Goal: Task Accomplishment & Management: Manage account settings

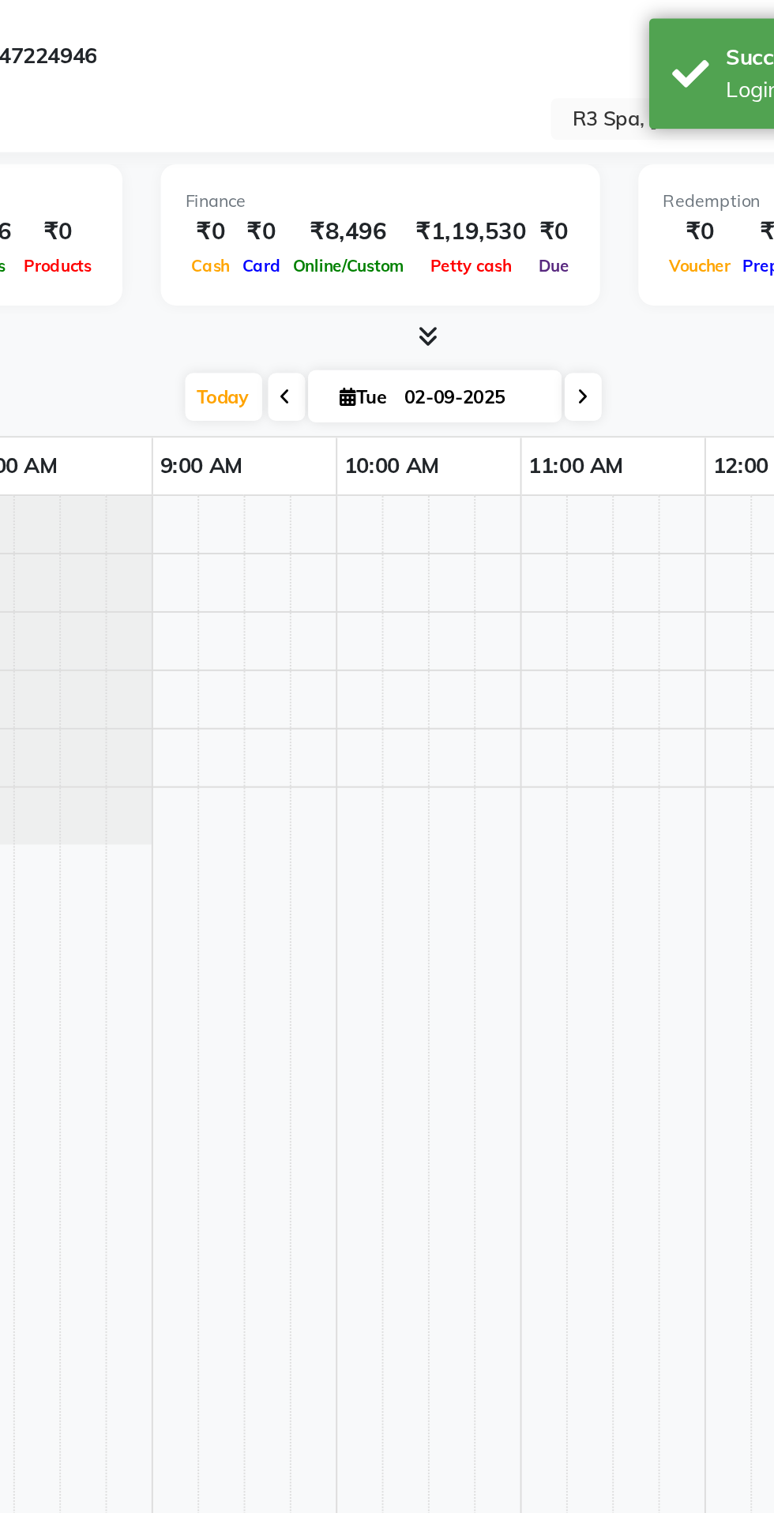
select select "en"
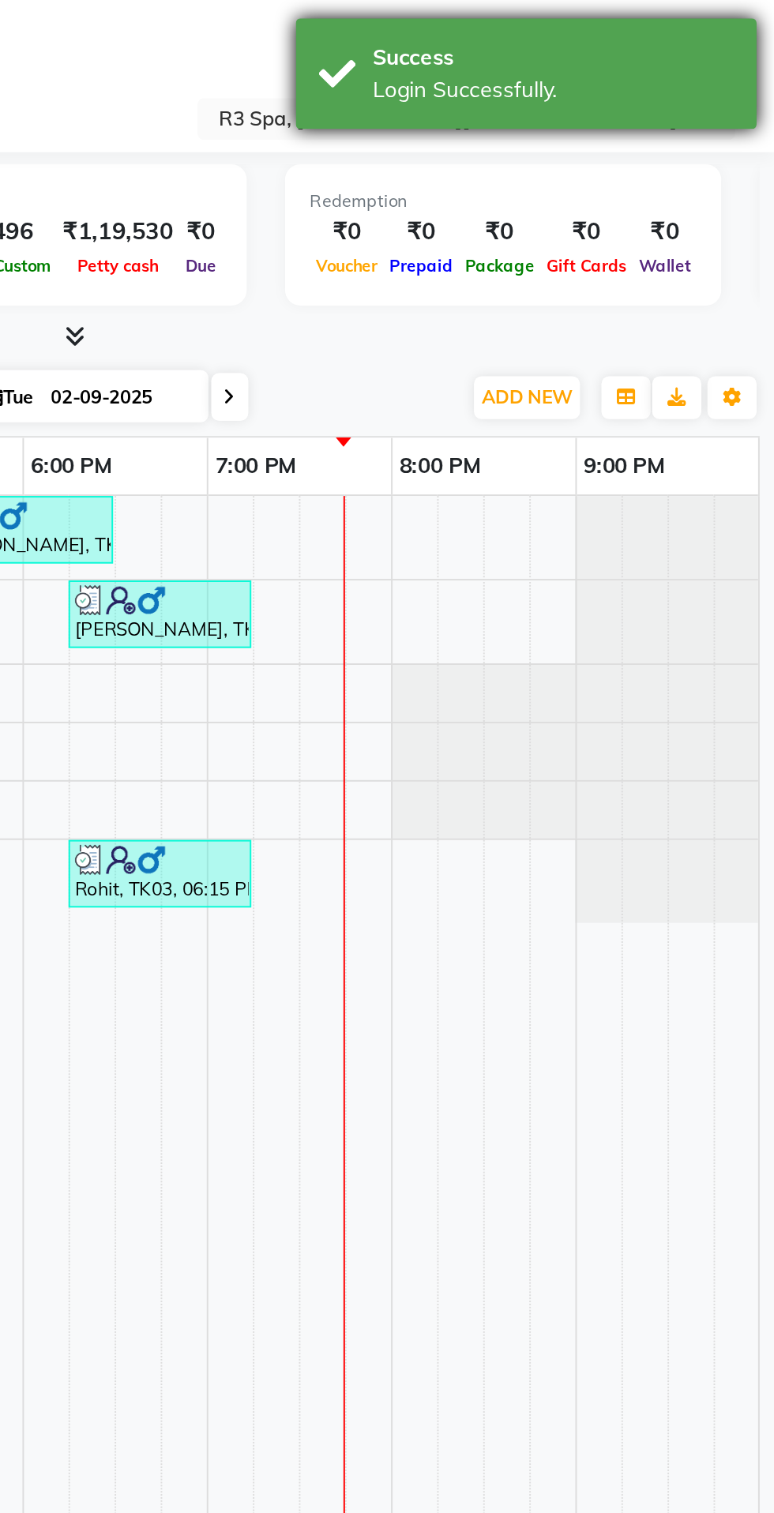
click at [549, 57] on div "Success Login Successfully." at bounding box center [645, 37] width 237 height 57
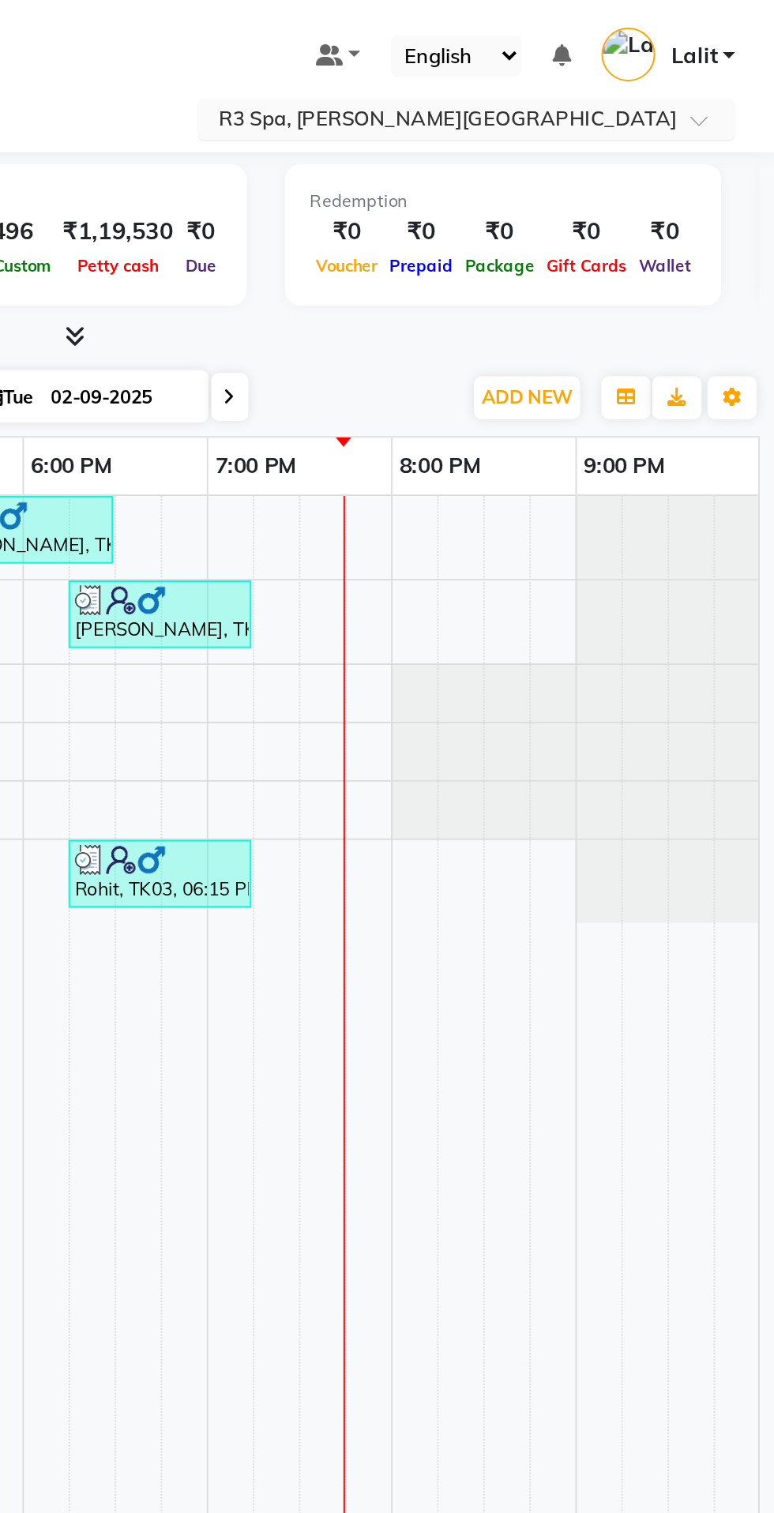
click at [673, 58] on input "text" at bounding box center [599, 62] width 229 height 16
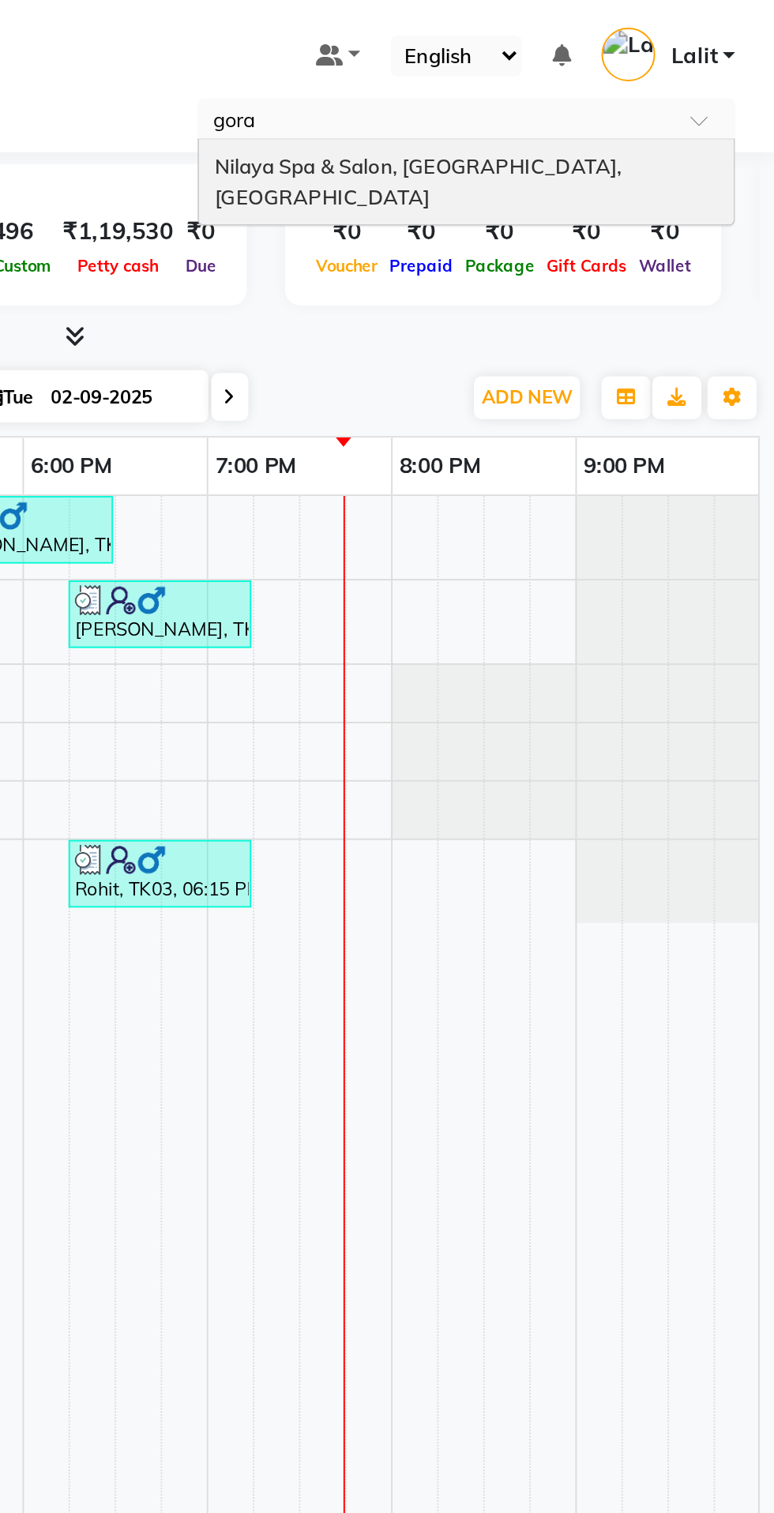
click at [670, 65] on input "gora" at bounding box center [599, 62] width 229 height 16
type input "gora"
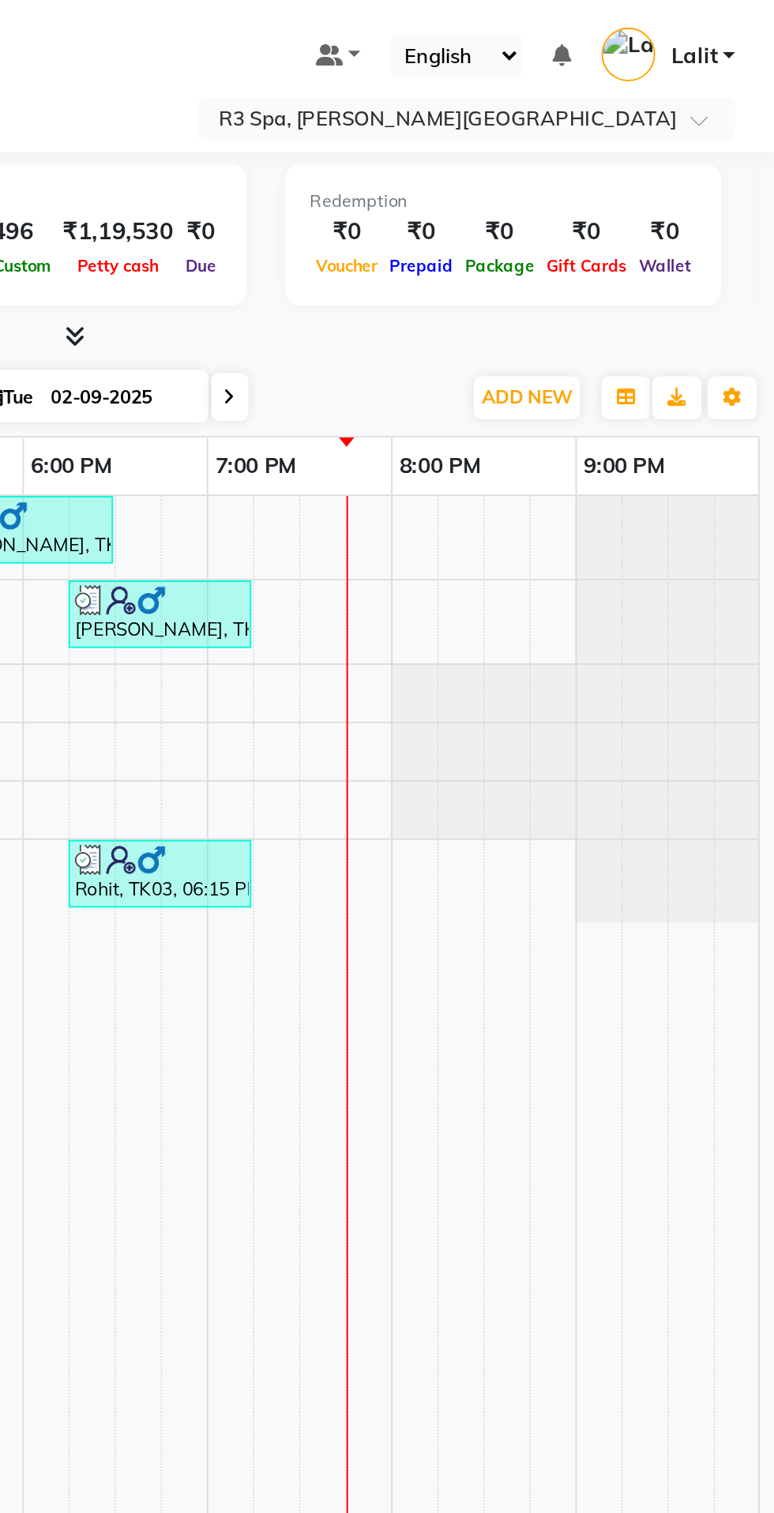
click at [653, 141] on span "Package" at bounding box center [632, 136] width 42 height 11
click at [720, 39] on link "Lalit" at bounding box center [718, 29] width 69 height 26
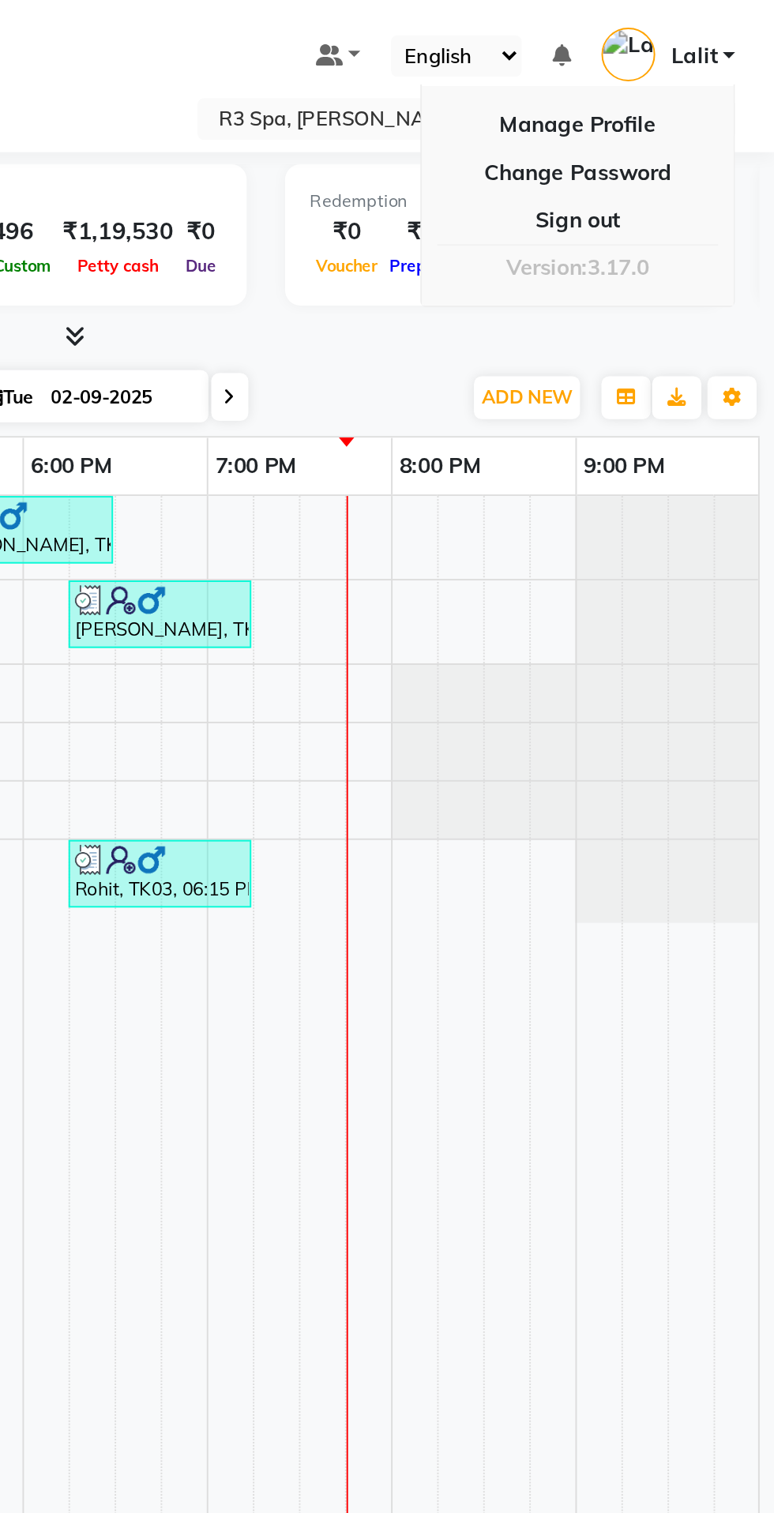
click at [548, 144] on div "Total ₹0 Expenses ₹8,496 Sales ₹8,496 Services ₹0 Products Finance ₹0 Cash ₹0 C…" at bounding box center [410, 122] width 711 height 77
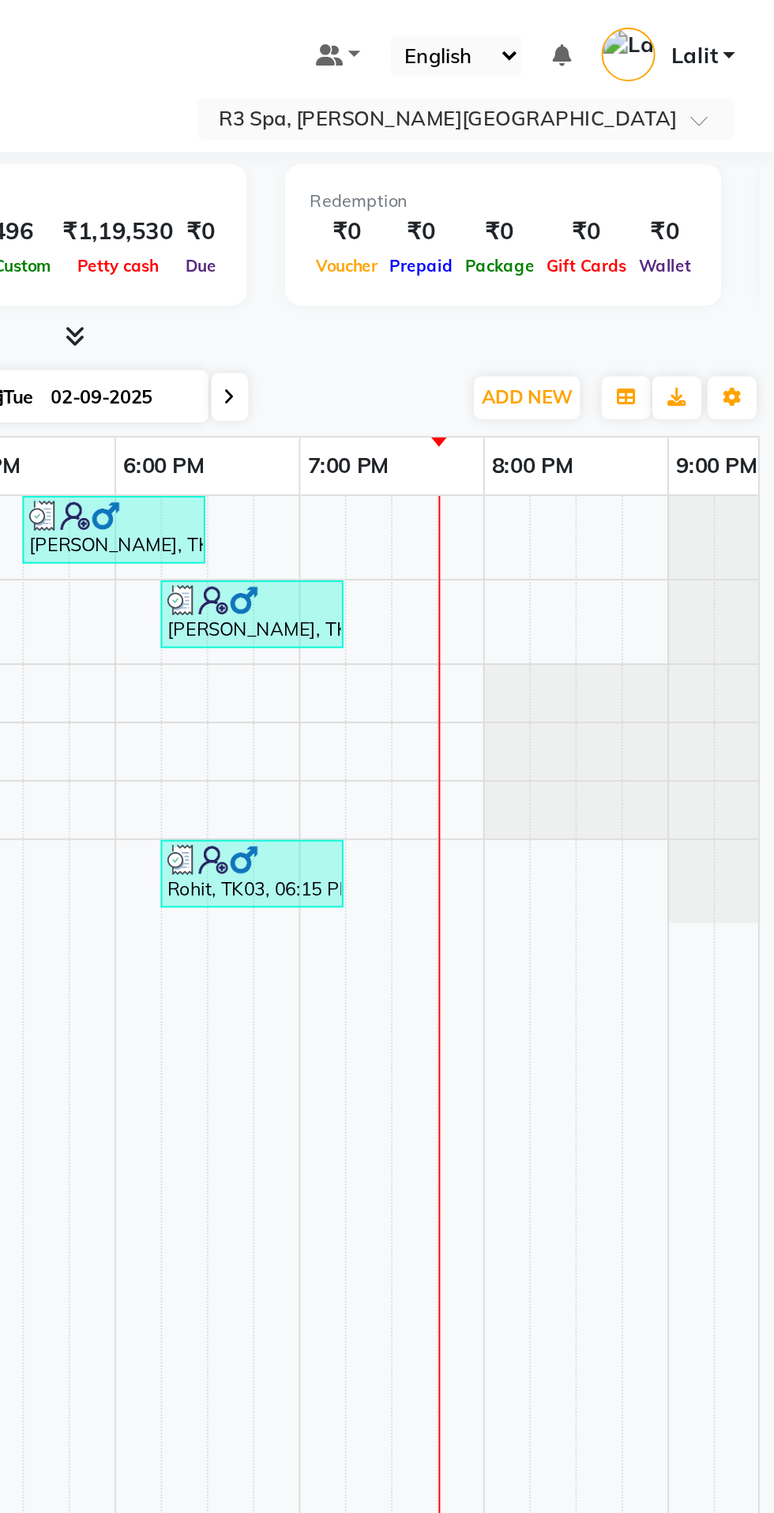
scroll to position [0, 684]
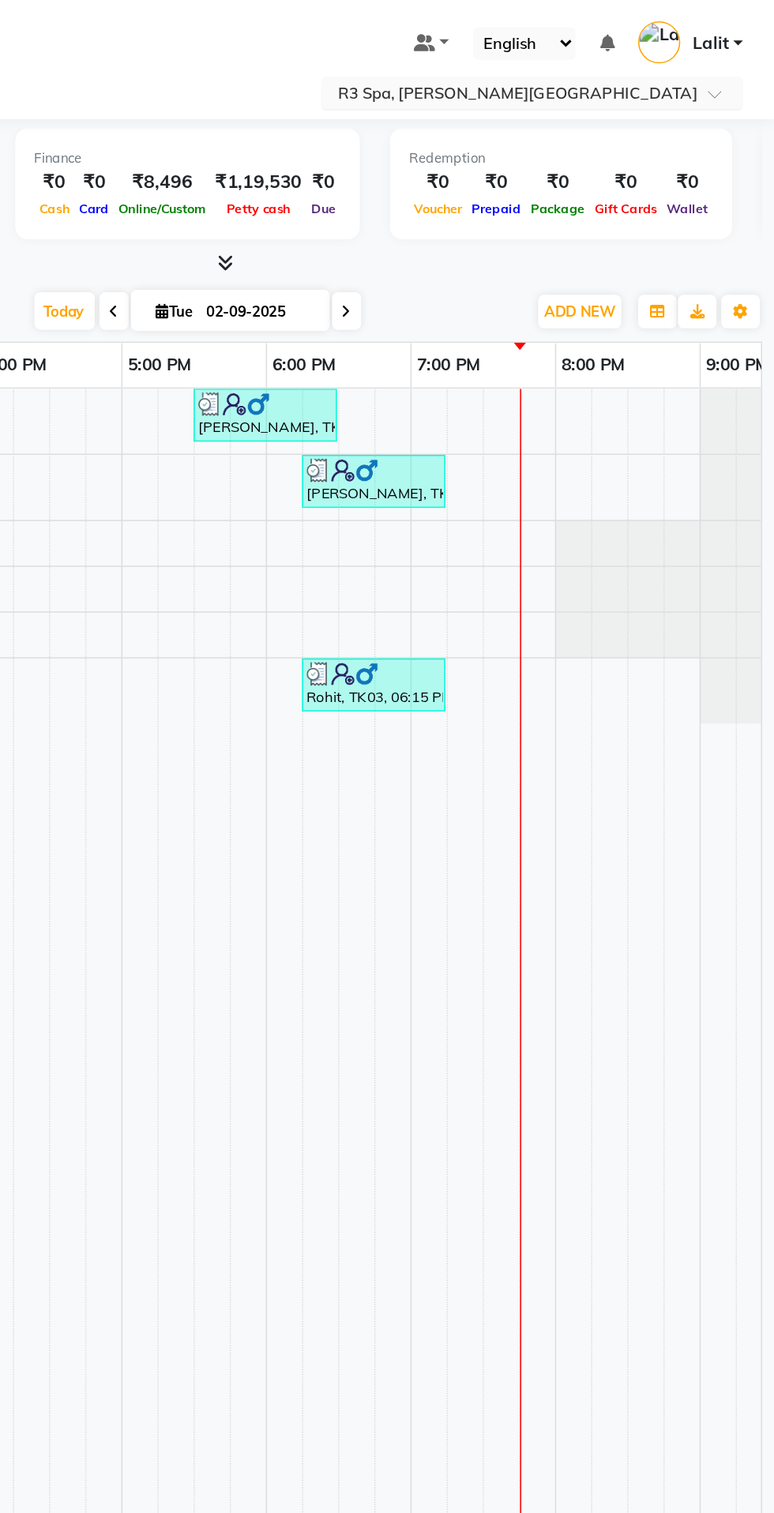
click at [737, 63] on span at bounding box center [740, 66] width 20 height 16
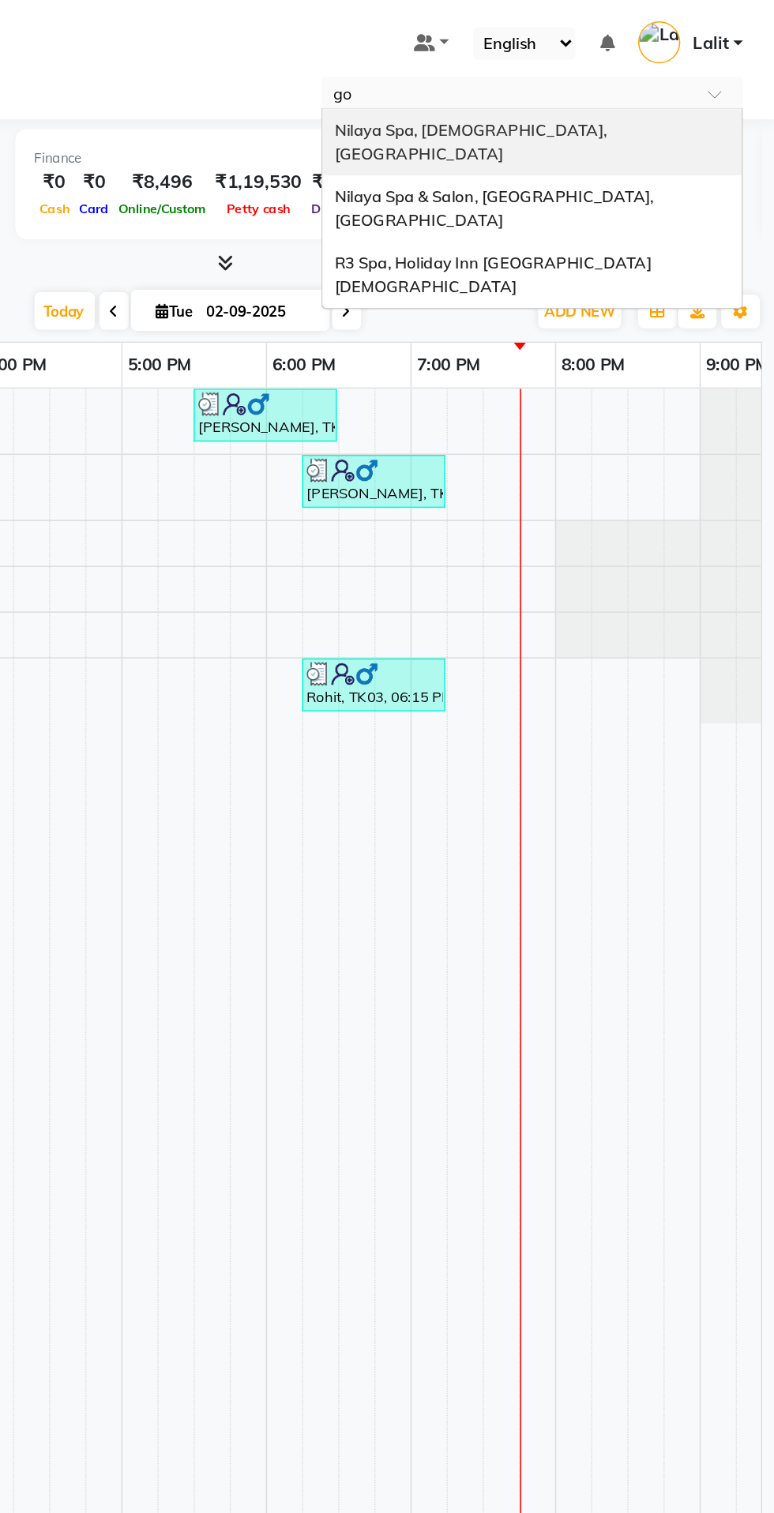
scroll to position [0, 0]
type input "gor"
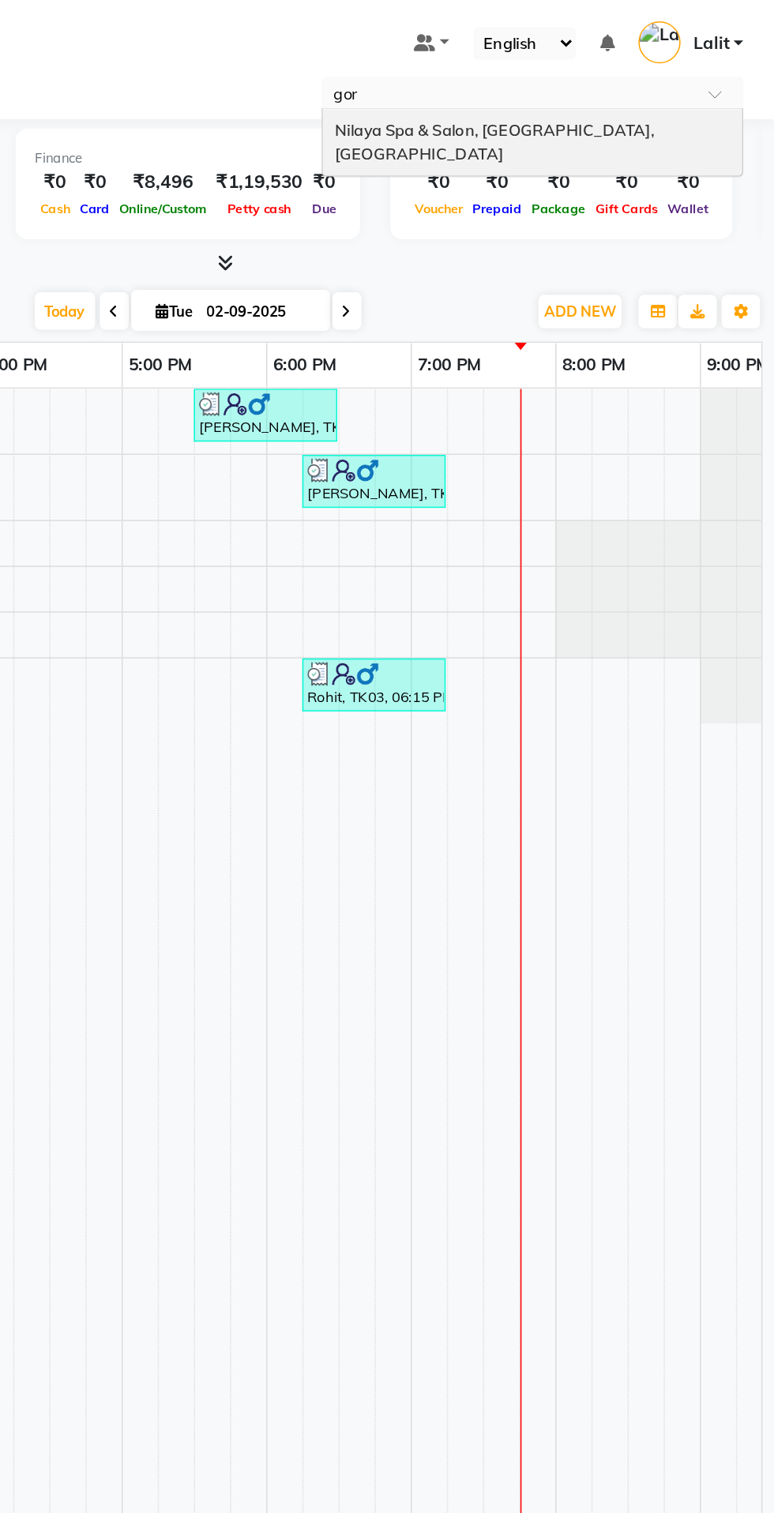
click at [624, 85] on span "Nilaya Spa & Salon, [GEOGRAPHIC_DATA], [GEOGRAPHIC_DATA]" at bounding box center [592, 93] width 212 height 28
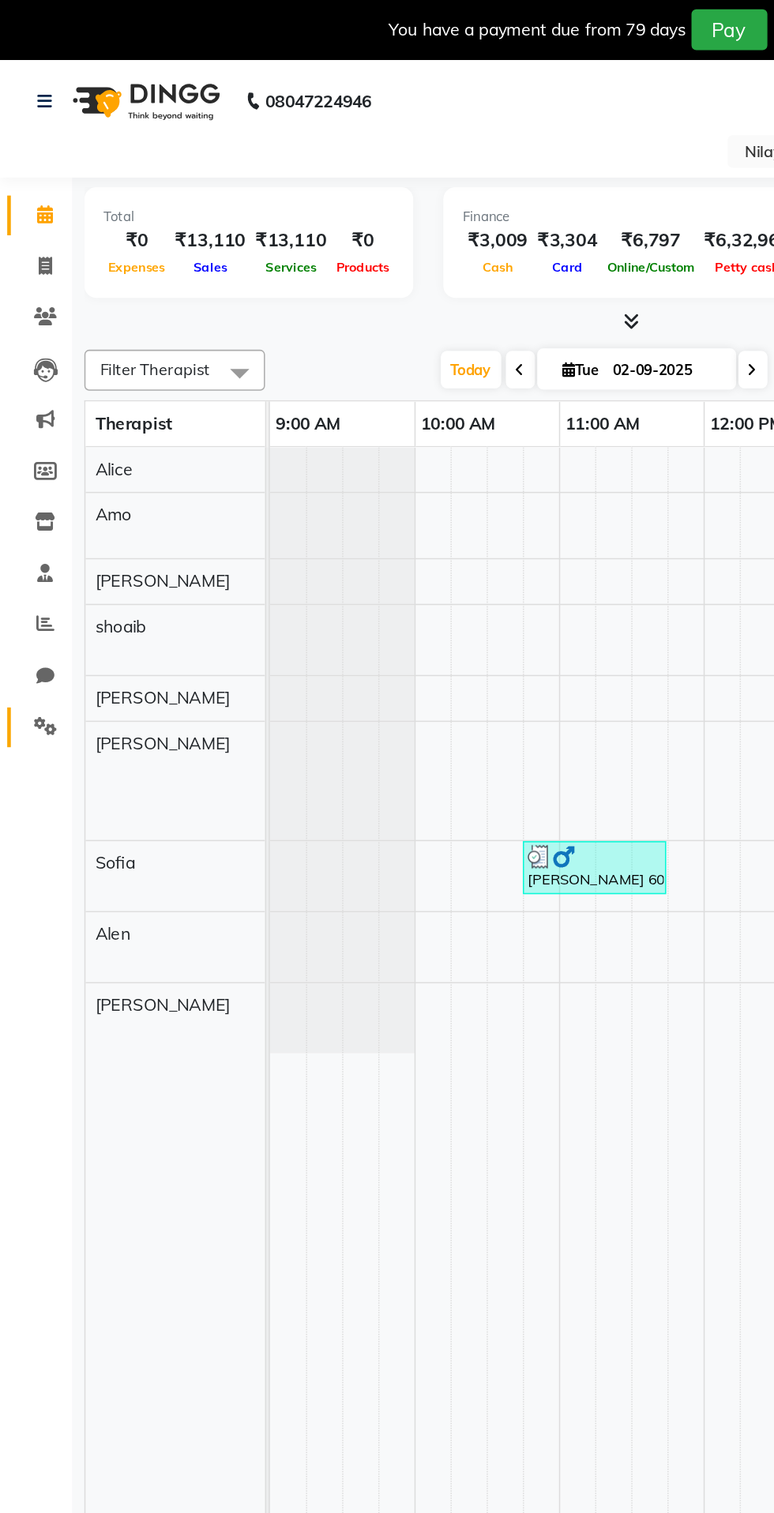
click at [35, 477] on icon at bounding box center [29, 477] width 15 height 12
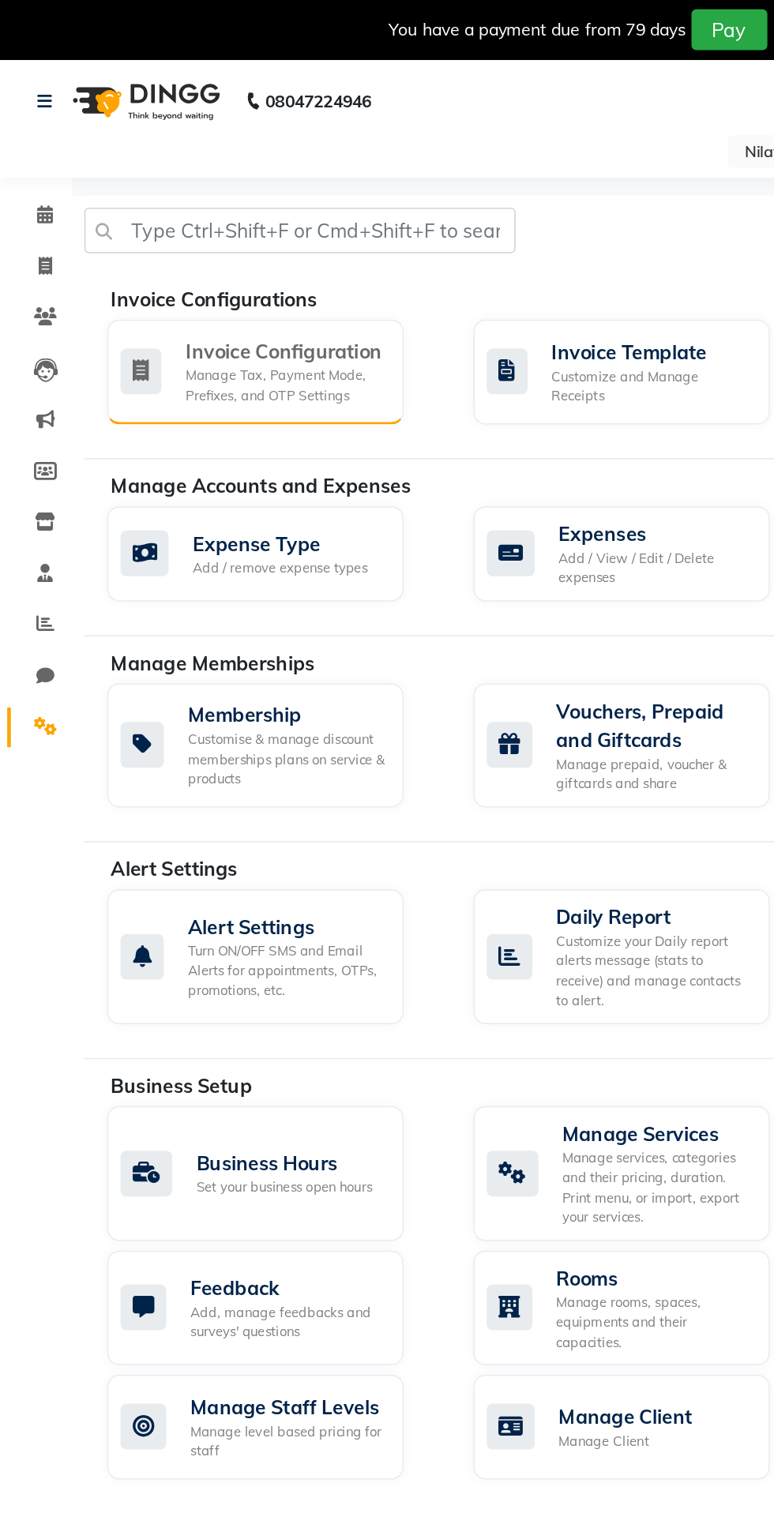
click at [214, 216] on div "Invoice Configuration Manage Tax, Payment Mode, Prefixes, and OTP Settings" at bounding box center [167, 244] width 194 height 69
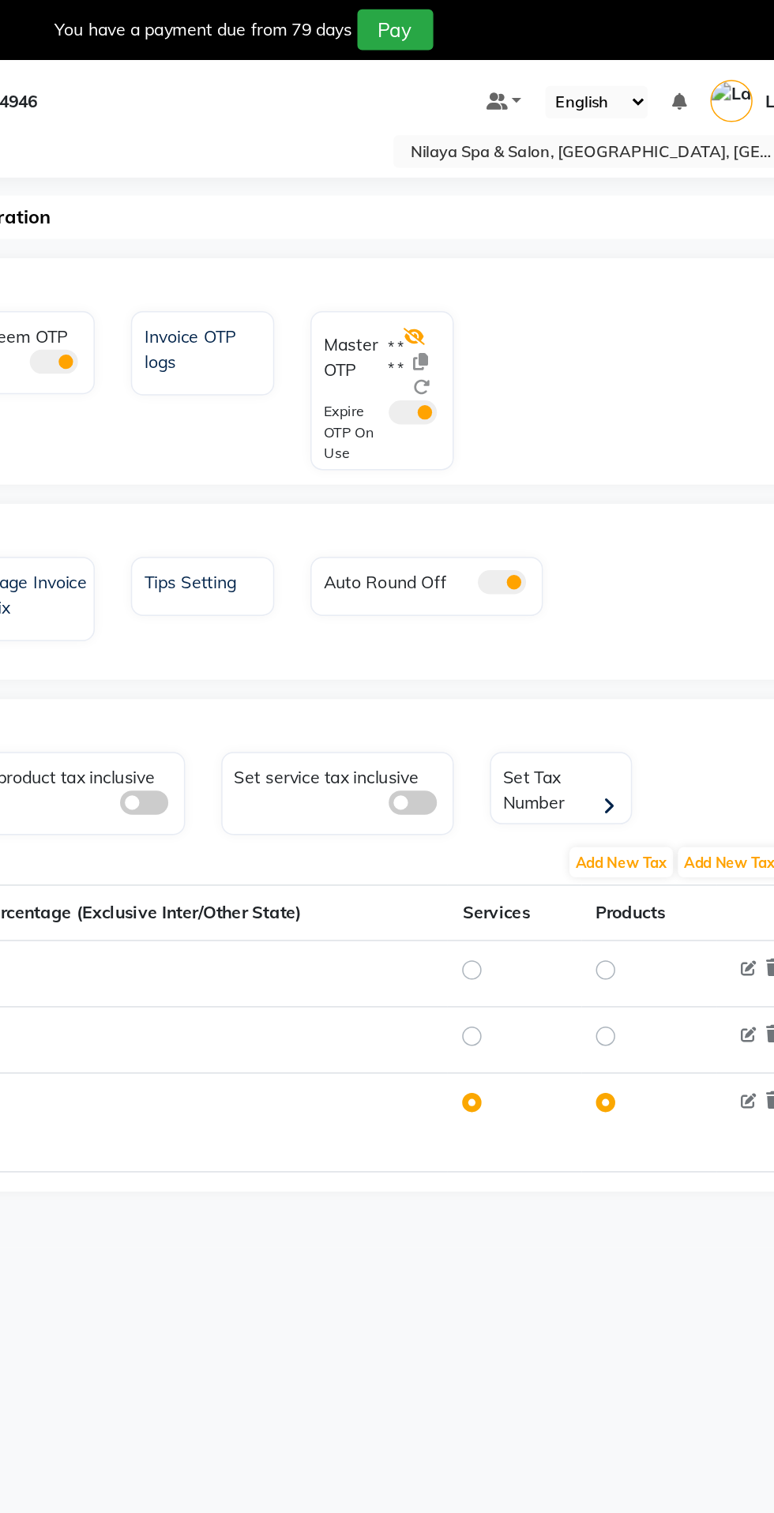
click at [490, 218] on icon at bounding box center [490, 221] width 14 height 11
click at [647, 37] on div "You have a payment due from 79 days Pay" at bounding box center [387, 19] width 774 height 39
click at [636, 73] on select "English ENGLISH Español العربية मराठी हिंदी ગુજરાતી தமிழ் 中文" at bounding box center [609, 67] width 67 height 21
click at [637, 103] on input "text" at bounding box center [599, 101] width 229 height 16
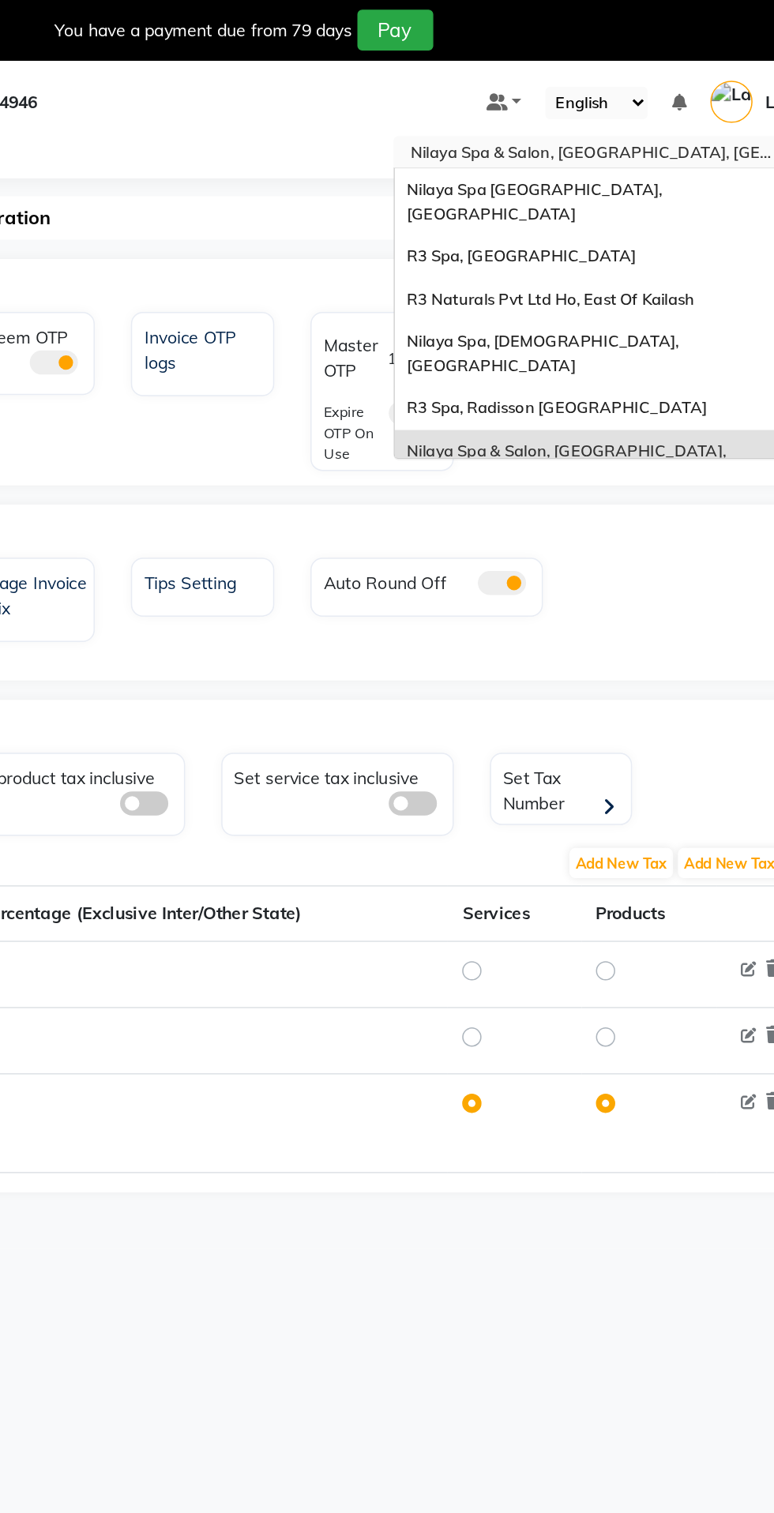
click at [654, 96] on input "text" at bounding box center [599, 101] width 229 height 16
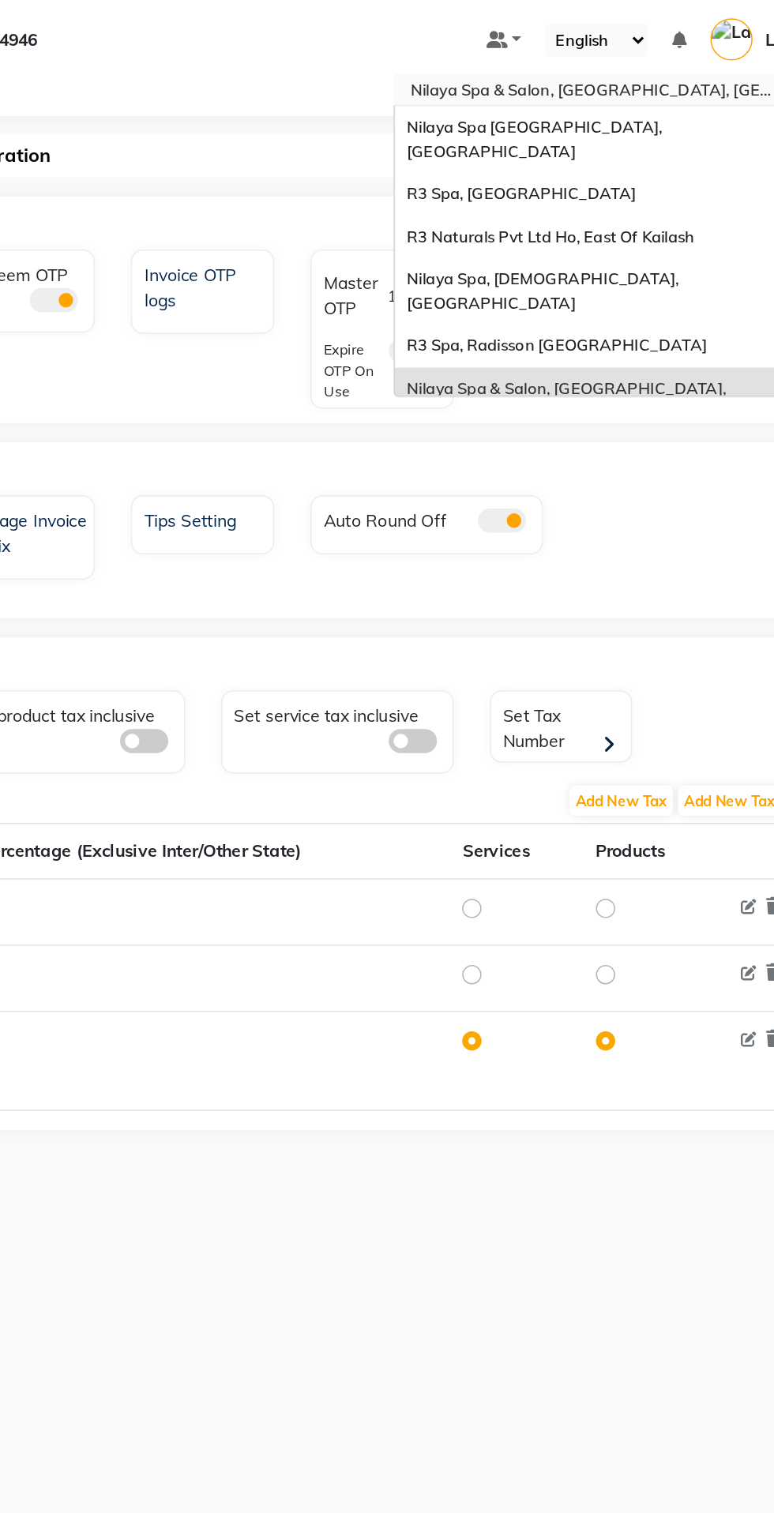
click at [655, 122] on span "Nilaya Spa [GEOGRAPHIC_DATA], [GEOGRAPHIC_DATA]" at bounding box center [571, 132] width 170 height 28
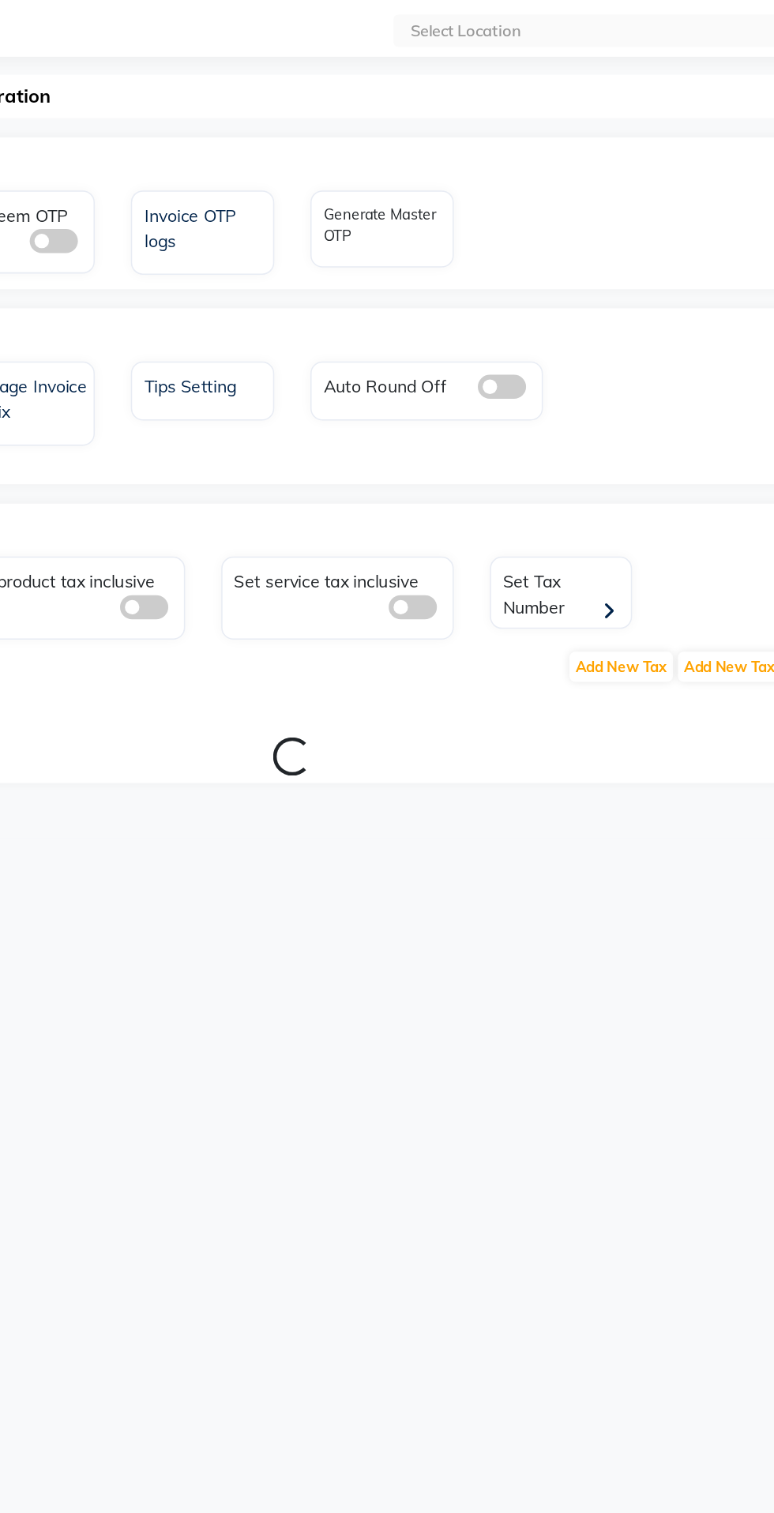
select select "en"
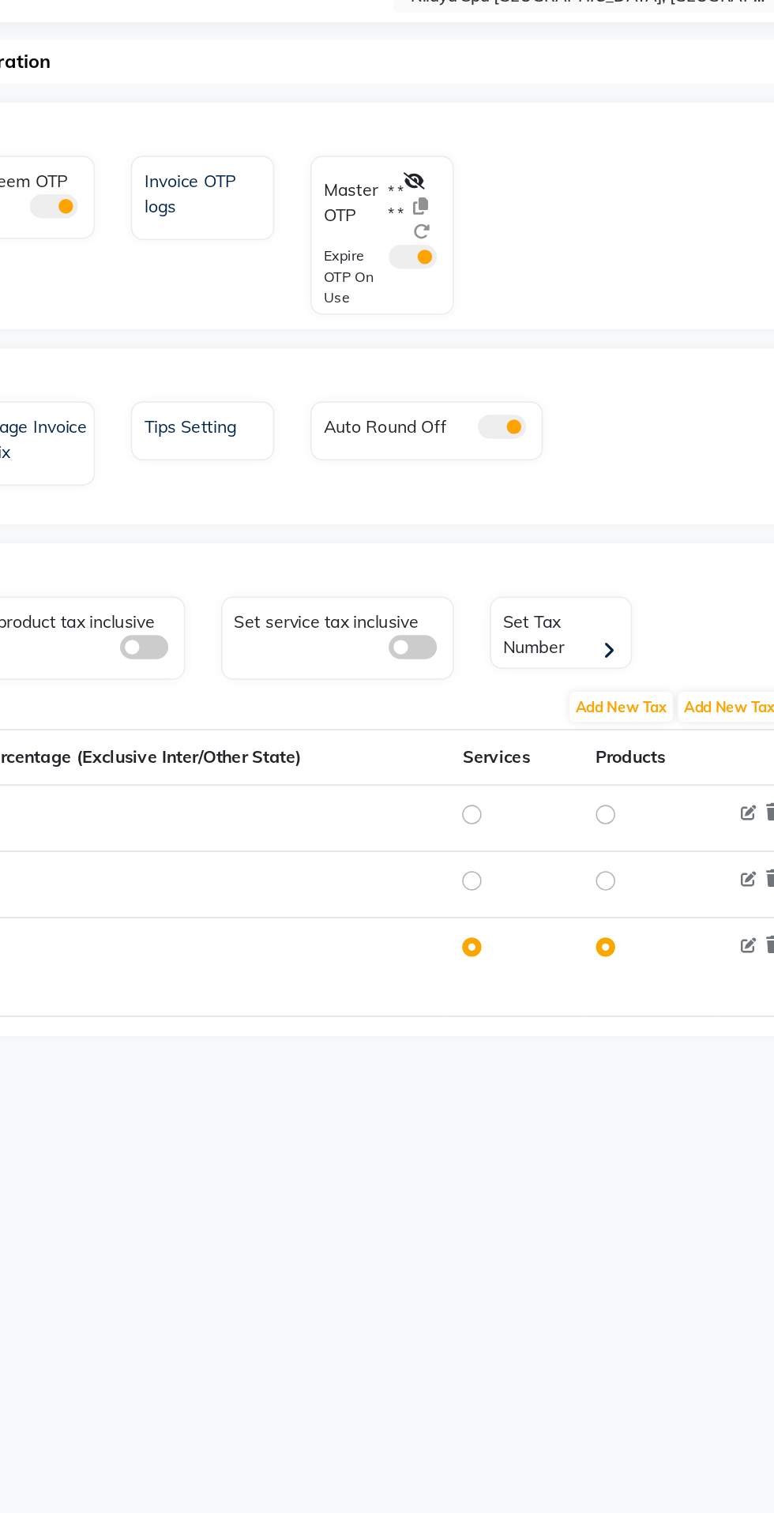
click at [482, 149] on div "OTP" at bounding box center [420, 147] width 716 height 32
click at [515, 152] on div "OTP" at bounding box center [420, 147] width 716 height 32
click at [494, 149] on div "OTP" at bounding box center [420, 147] width 716 height 32
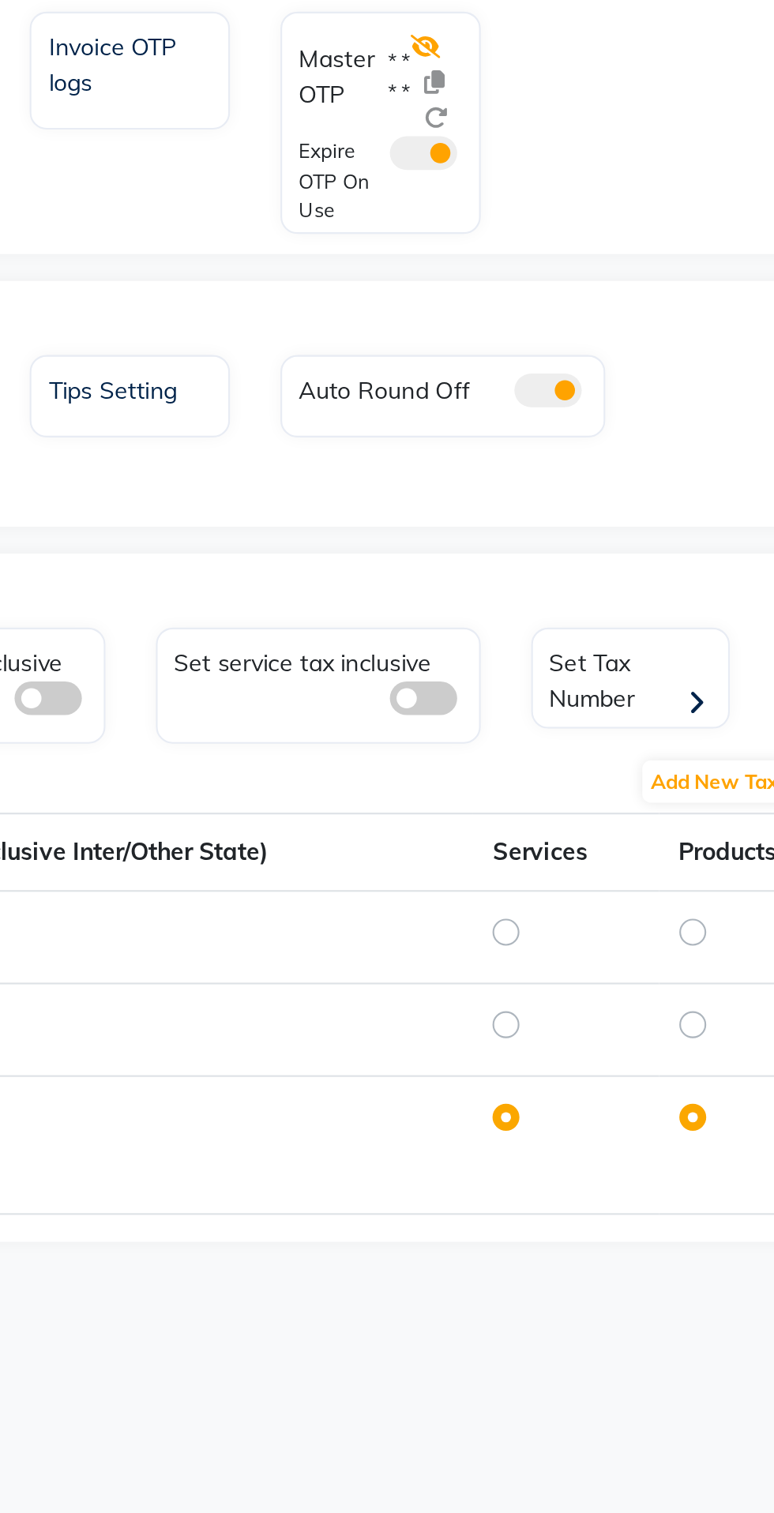
click at [493, 178] on icon at bounding box center [490, 182] width 14 height 11
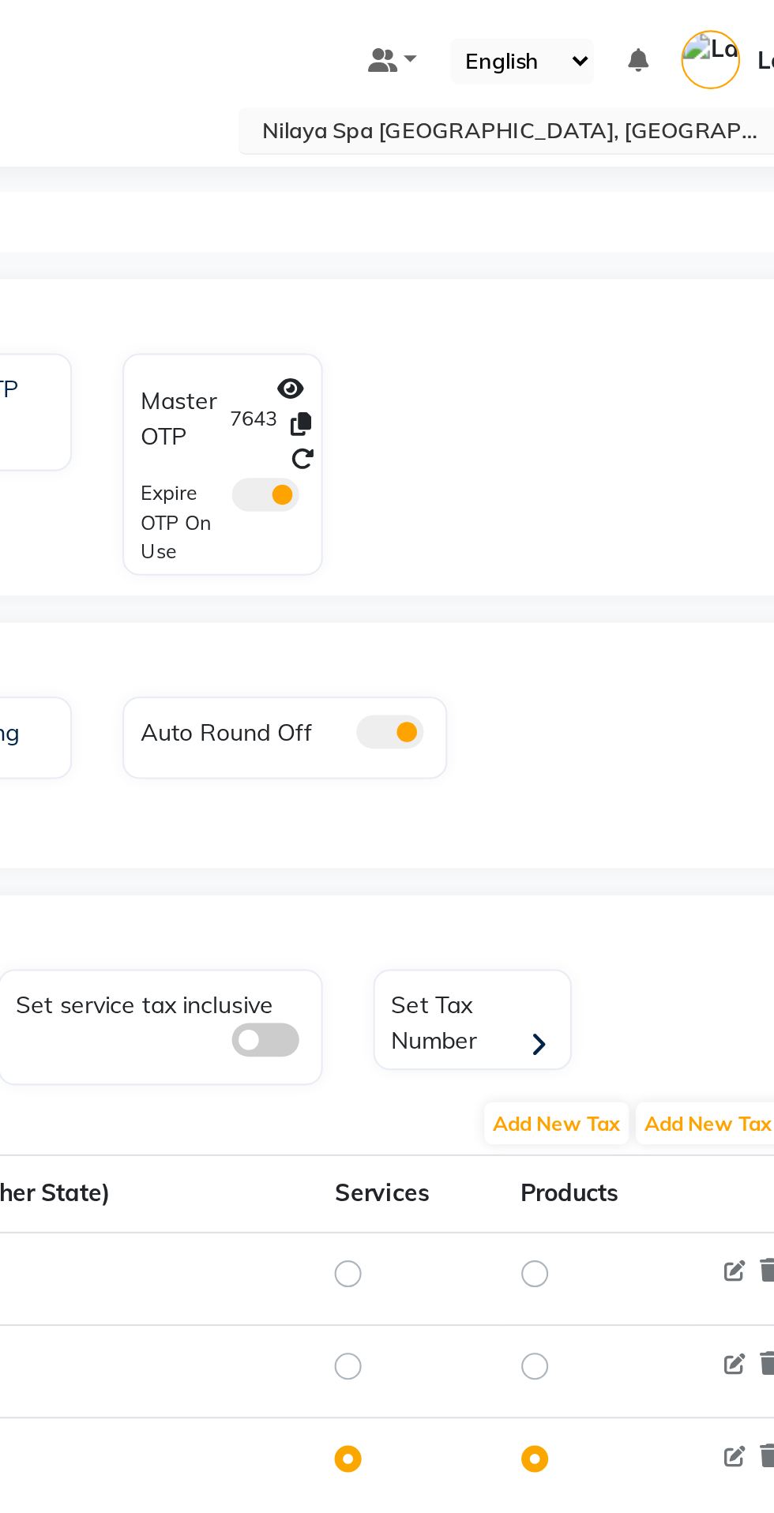
click at [689, 54] on input "text" at bounding box center [599, 62] width 229 height 16
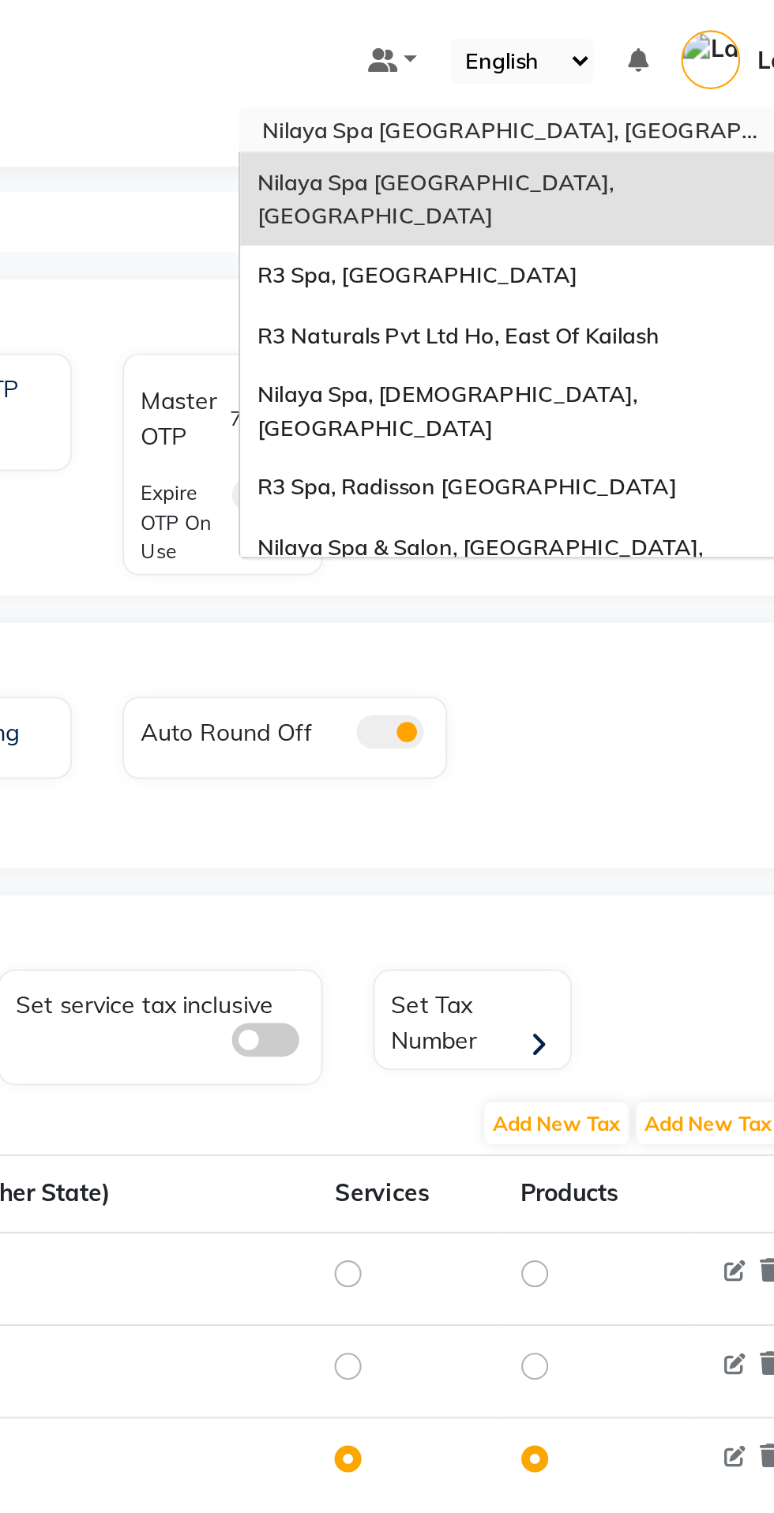
click at [703, 287] on div "Nilaya Spa & Salon, Novotel Jaipur" at bounding box center [615, 301] width 275 height 28
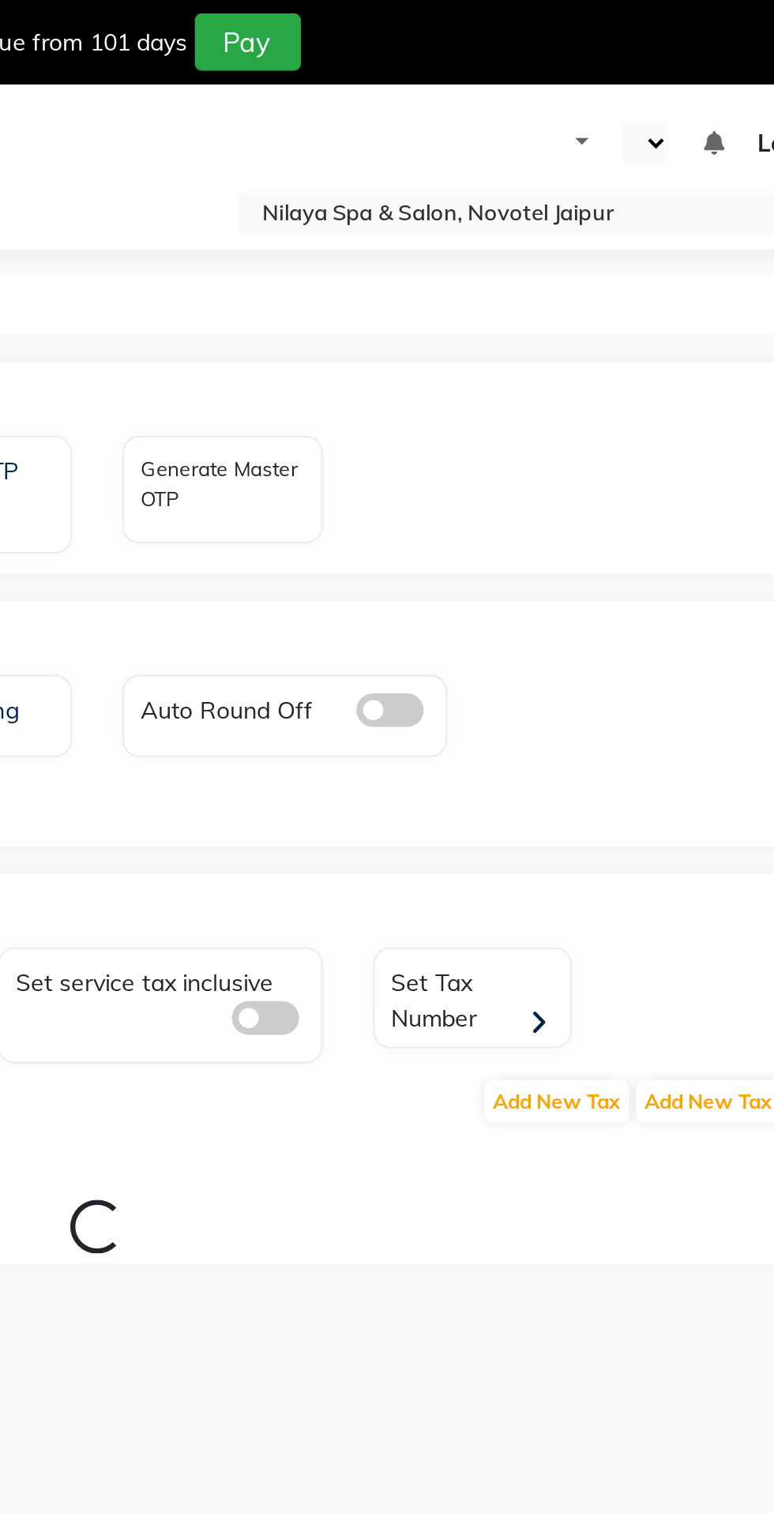
select select "en"
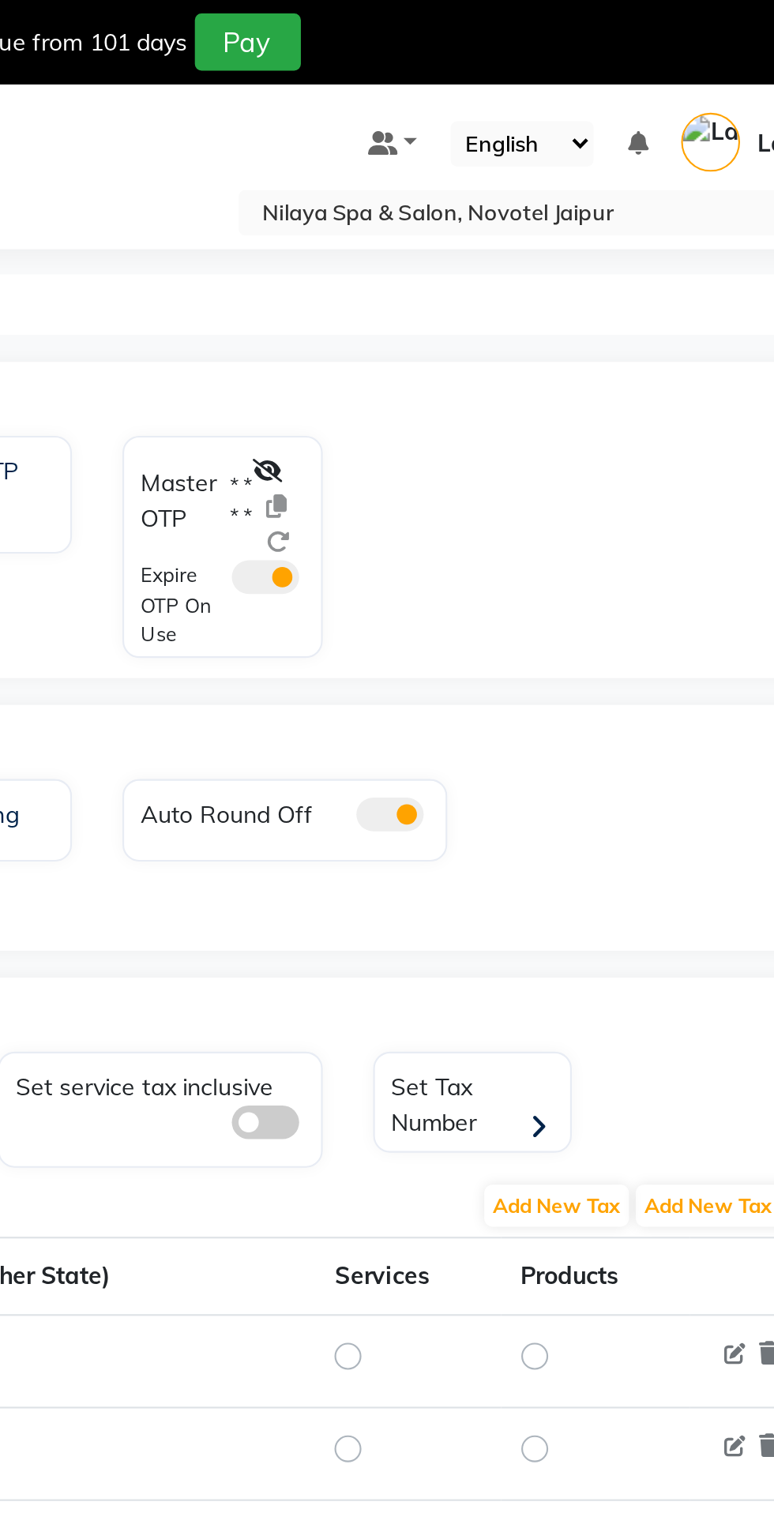
click at [670, 127] on div "08047224946 Select Location × Nilaya Spa & Salon, Novotel Jaipur Default Panel …" at bounding box center [387, 795] width 774 height 1513
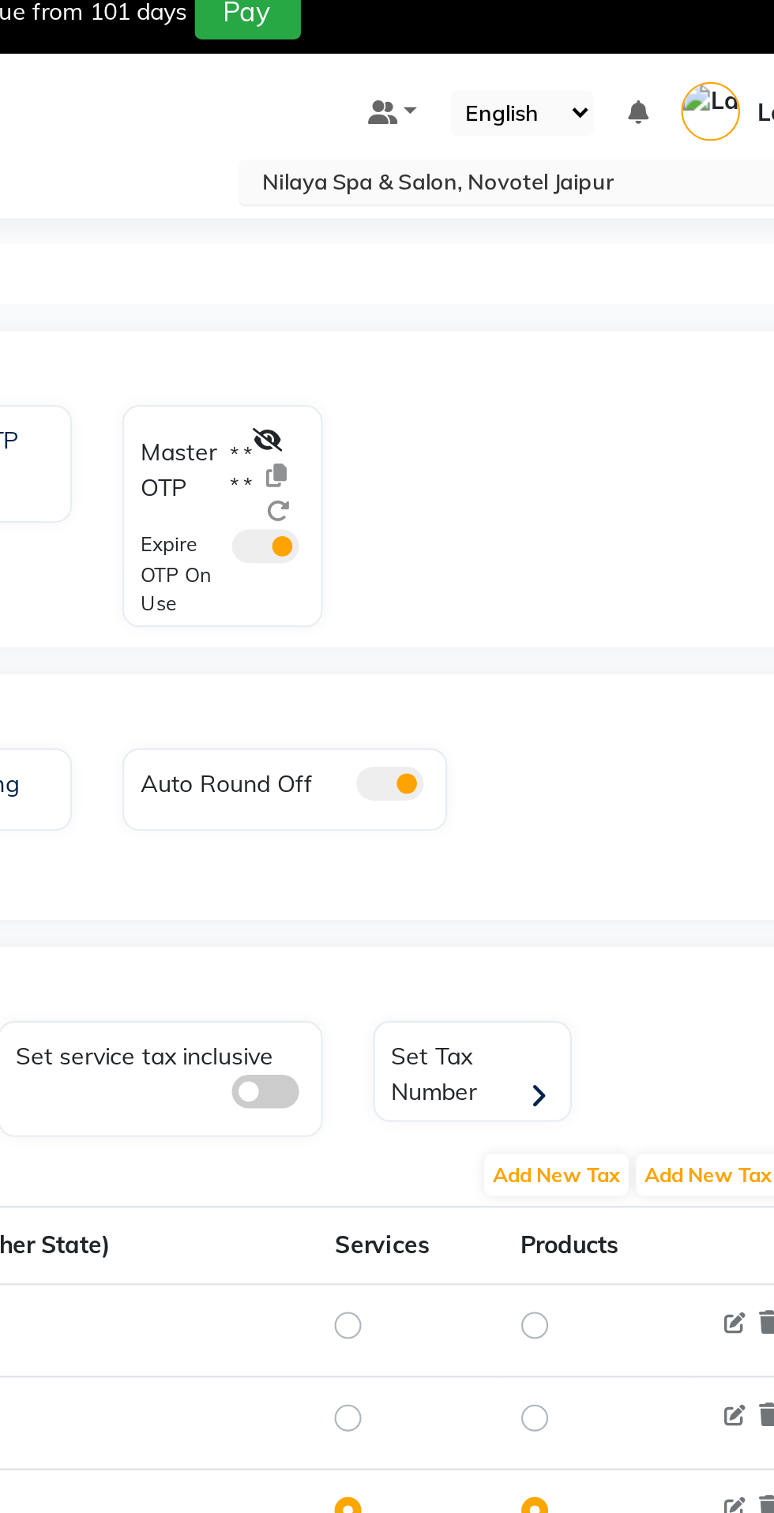
click at [677, 102] on input "text" at bounding box center [599, 101] width 229 height 16
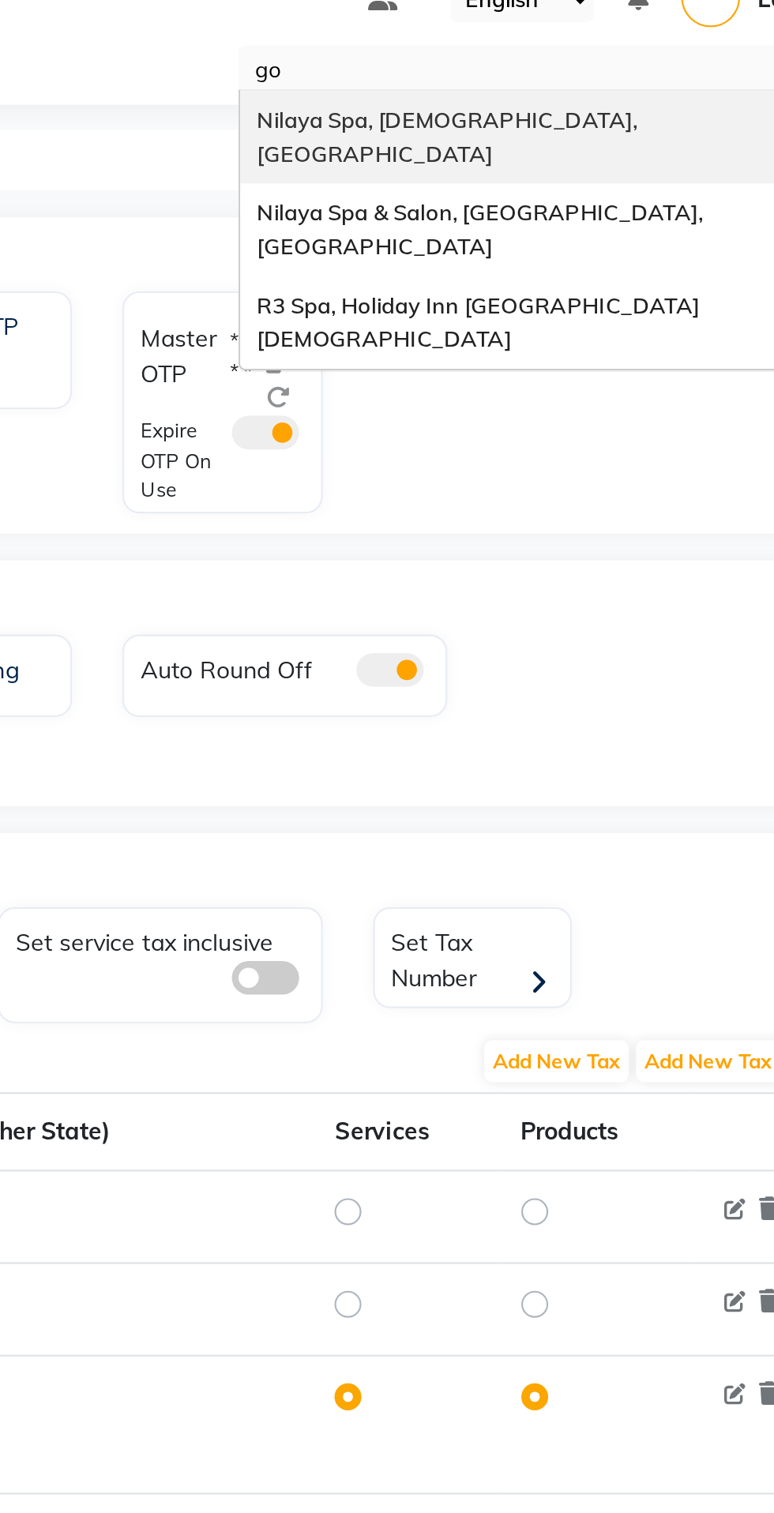
type input "gor"
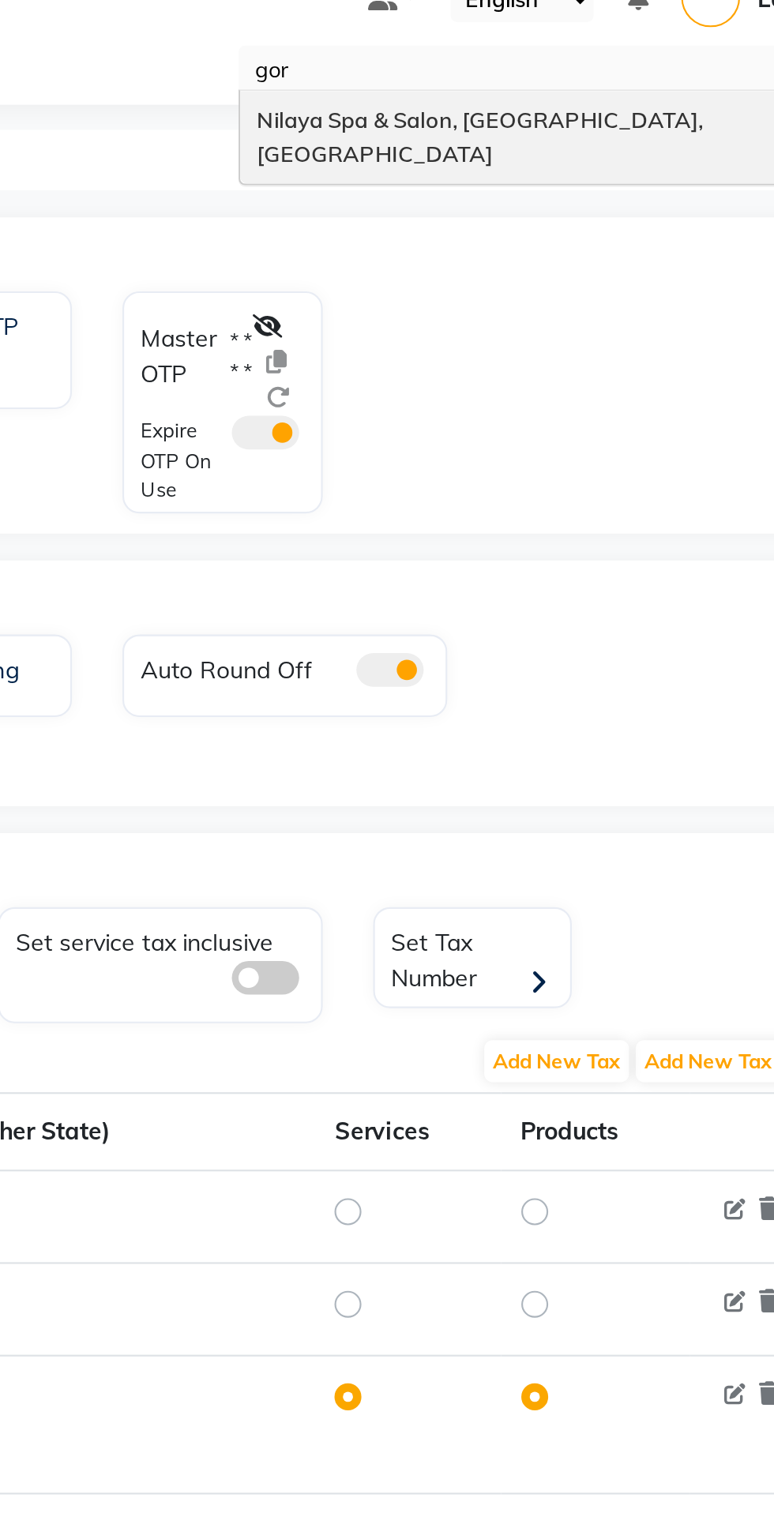
click at [677, 121] on span "Nilaya Spa & Salon, [GEOGRAPHIC_DATA], [GEOGRAPHIC_DATA]" at bounding box center [592, 132] width 212 height 28
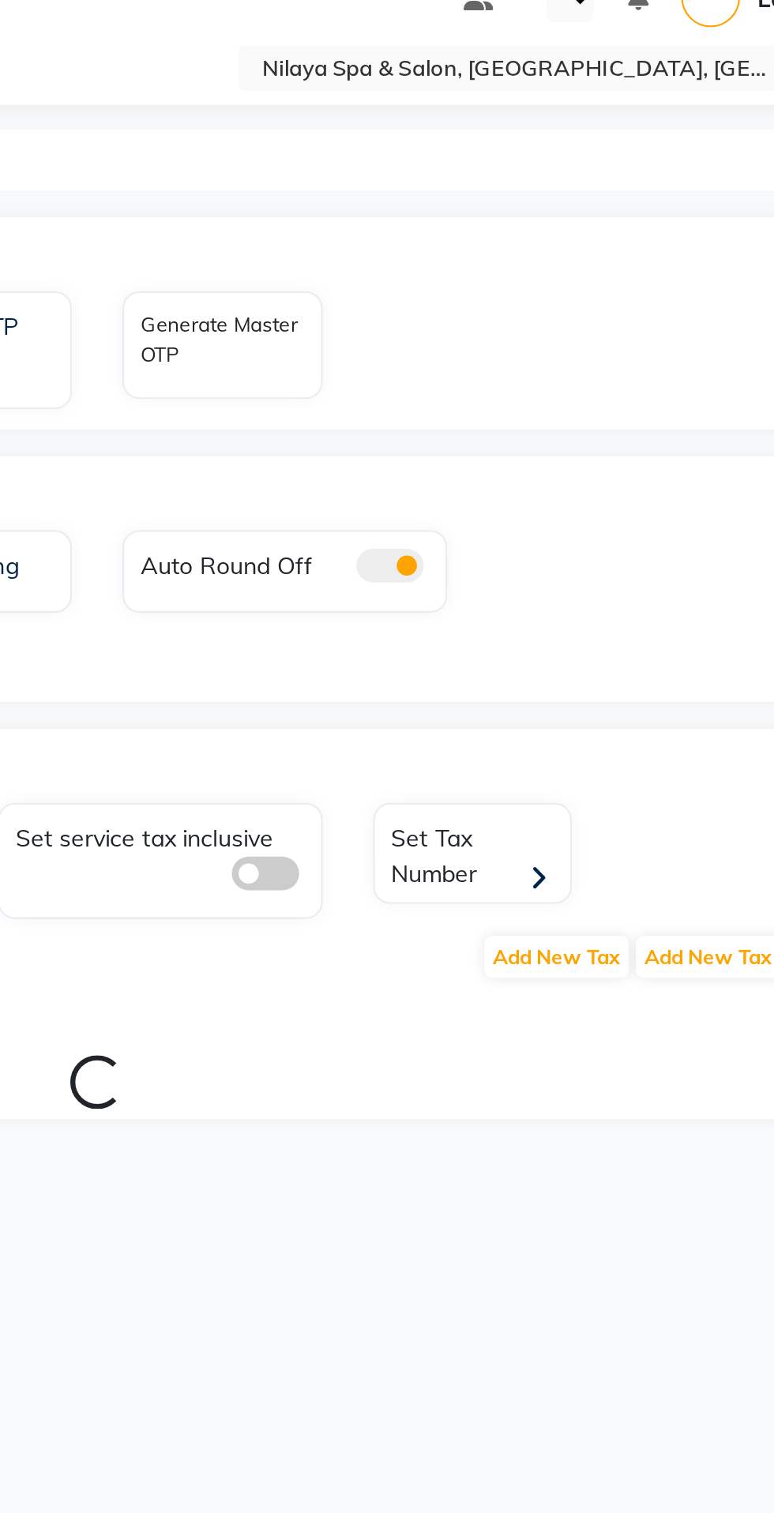
select select "en"
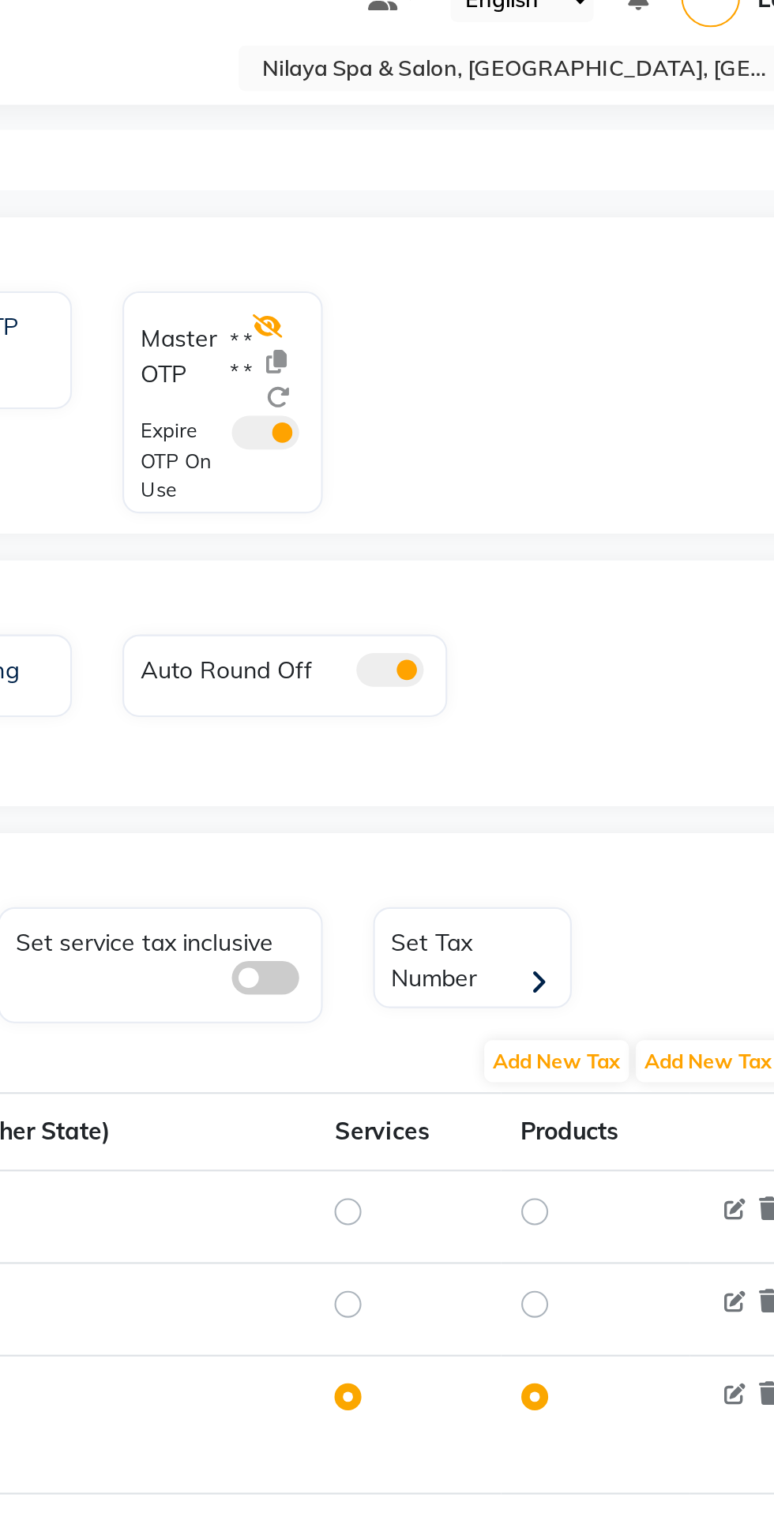
click at [490, 219] on icon at bounding box center [490, 221] width 14 height 11
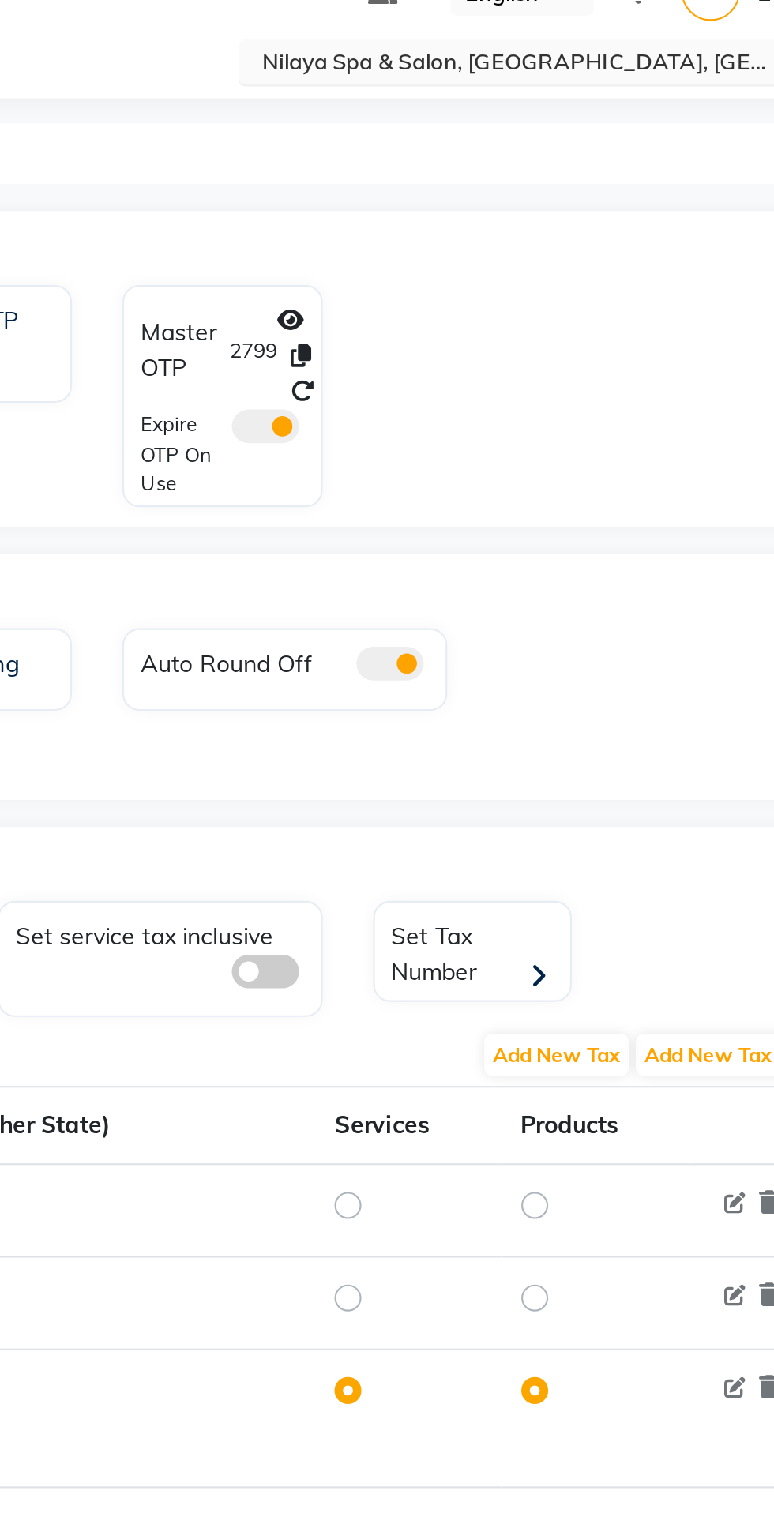
click at [697, 95] on input "text" at bounding box center [599, 101] width 229 height 16
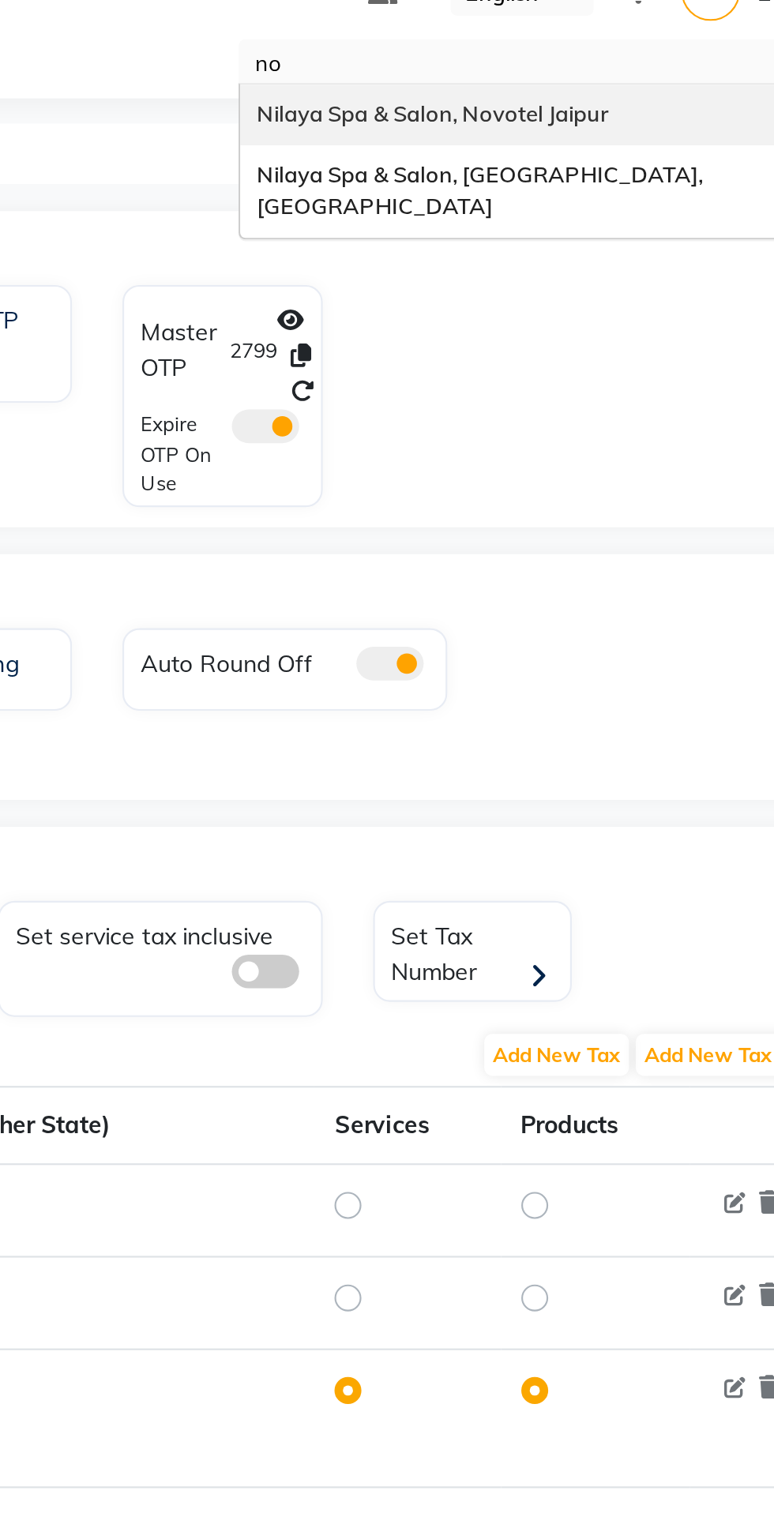
type input "n"
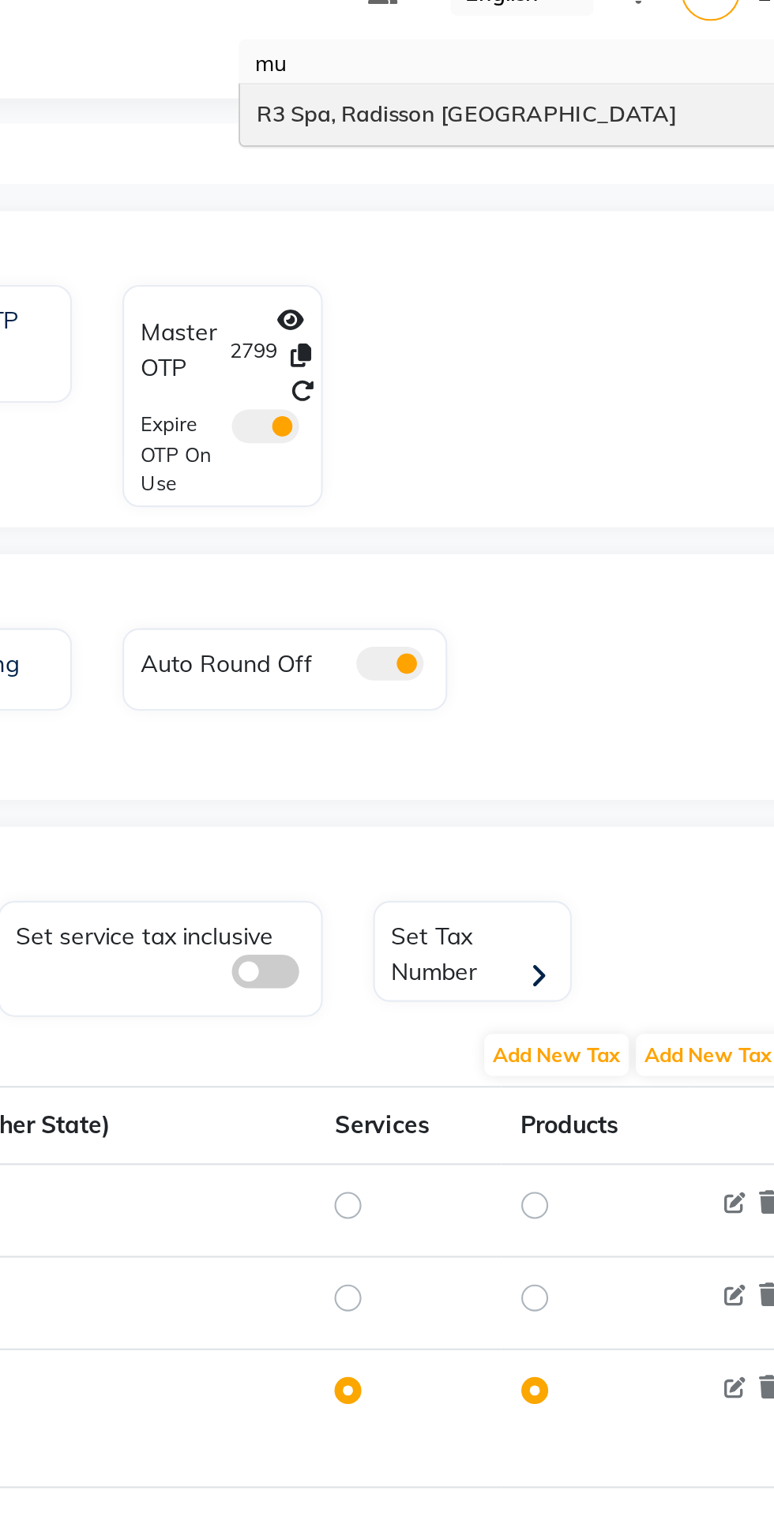
type input "mum"
click at [594, 124] on span "R3 Spa, Radisson [GEOGRAPHIC_DATA]" at bounding box center [584, 124] width 197 height 13
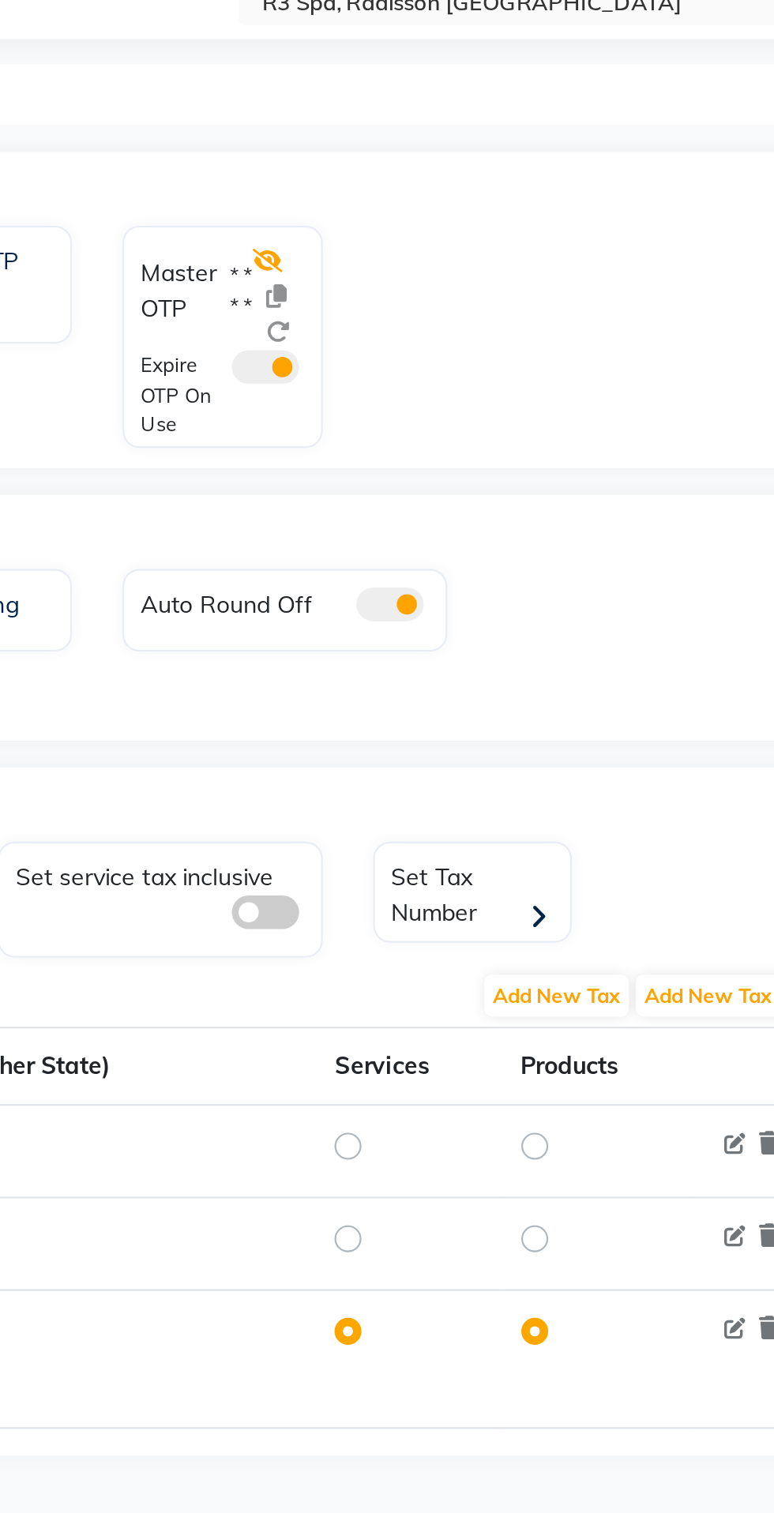
click at [493, 224] on icon at bounding box center [490, 221] width 14 height 11
